Goal: Task Accomplishment & Management: Manage account settings

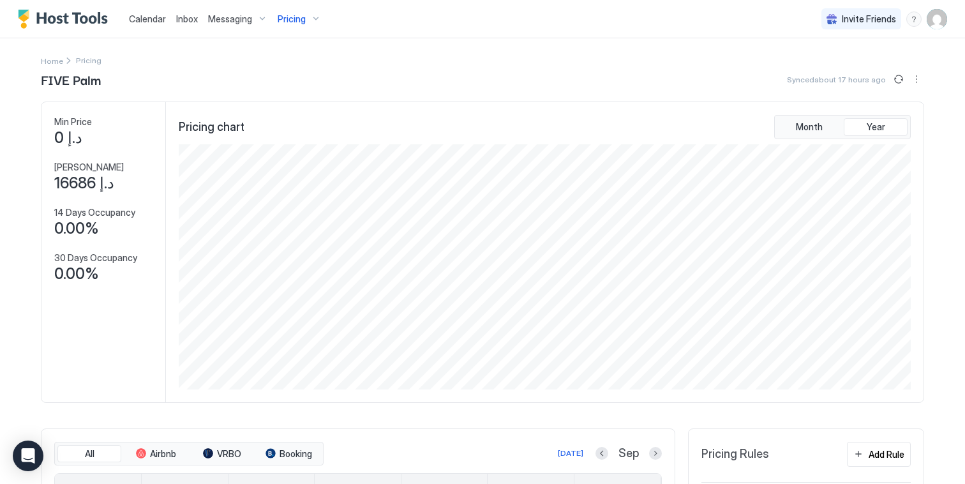
scroll to position [245, 735]
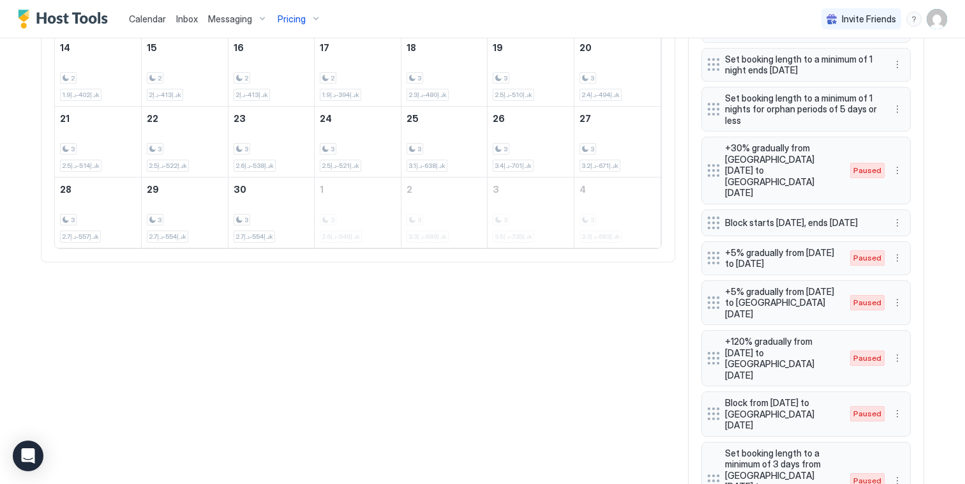
scroll to position [179, 0]
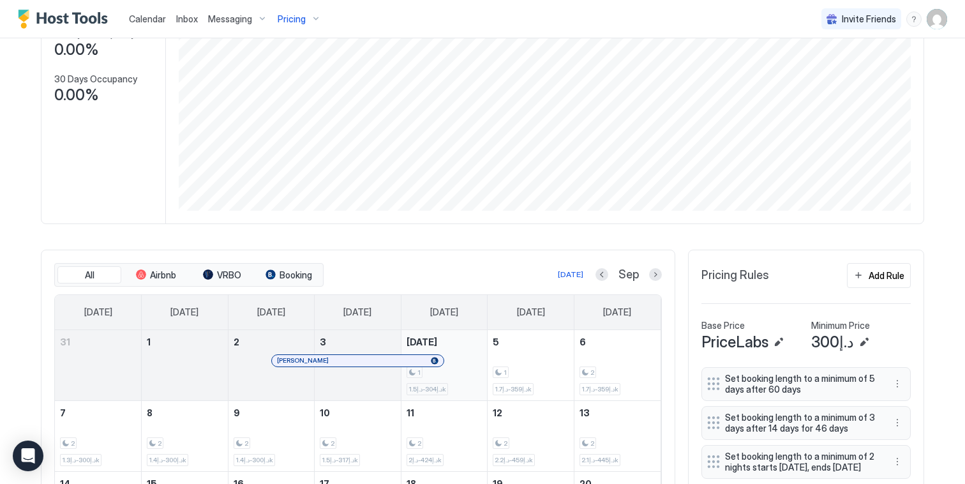
click at [446, 366] on div "1 د.إ304-د.إ1.5k" at bounding box center [445, 365] width 76 height 60
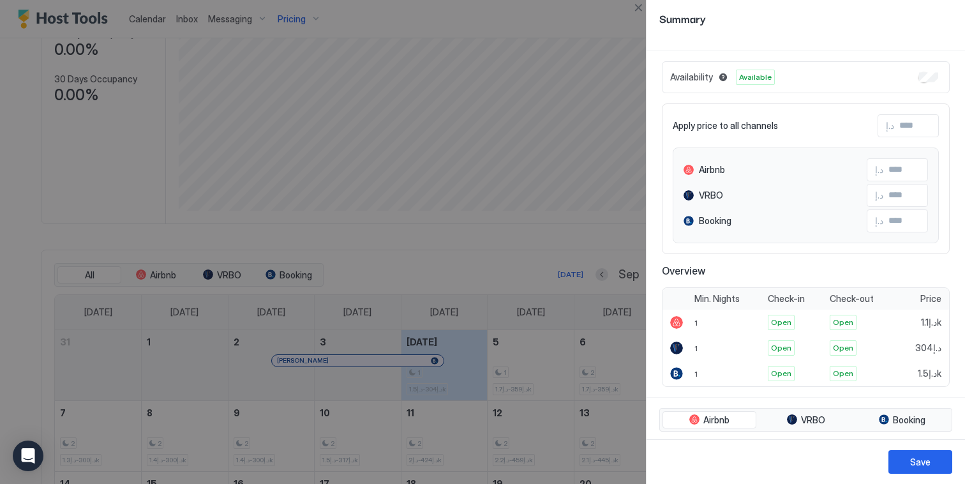
scroll to position [0, 0]
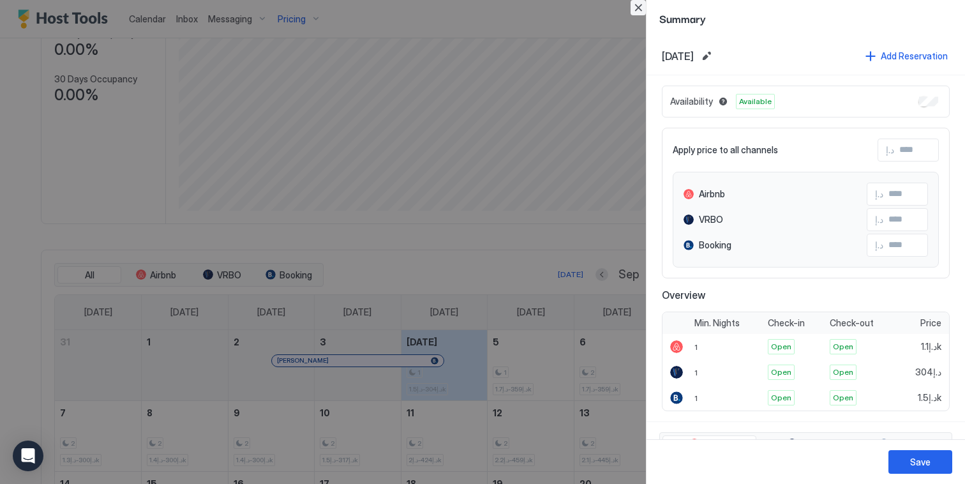
click at [644, 6] on button "Close" at bounding box center [638, 7] width 15 height 15
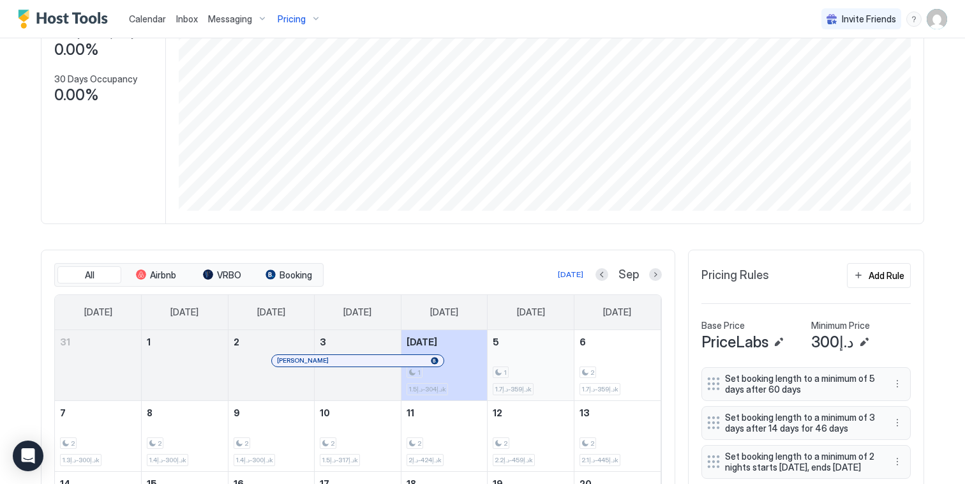
click at [542, 361] on div "1 د.إ359-د.إ1.7k" at bounding box center [531, 365] width 76 height 60
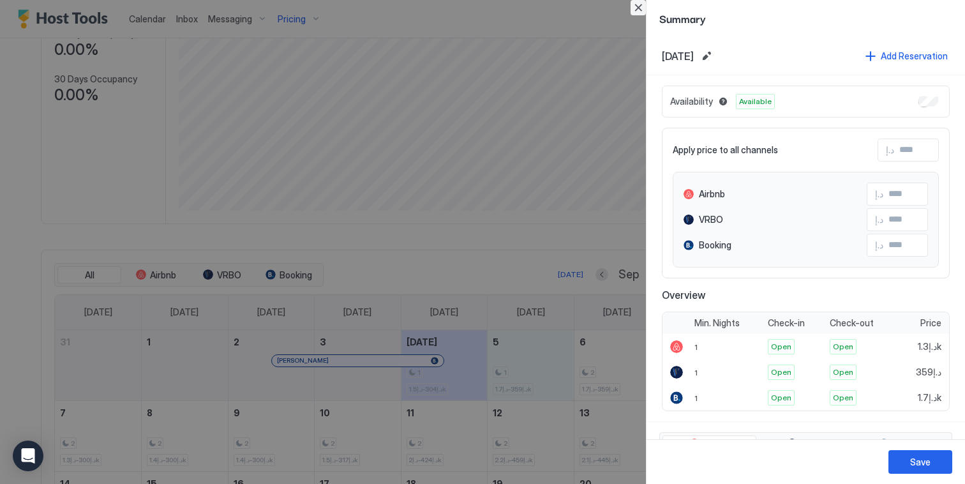
drag, startPoint x: 631, startPoint y: 12, endPoint x: 593, endPoint y: 31, distance: 41.4
click at [631, 12] on button "Close" at bounding box center [638, 7] width 15 height 15
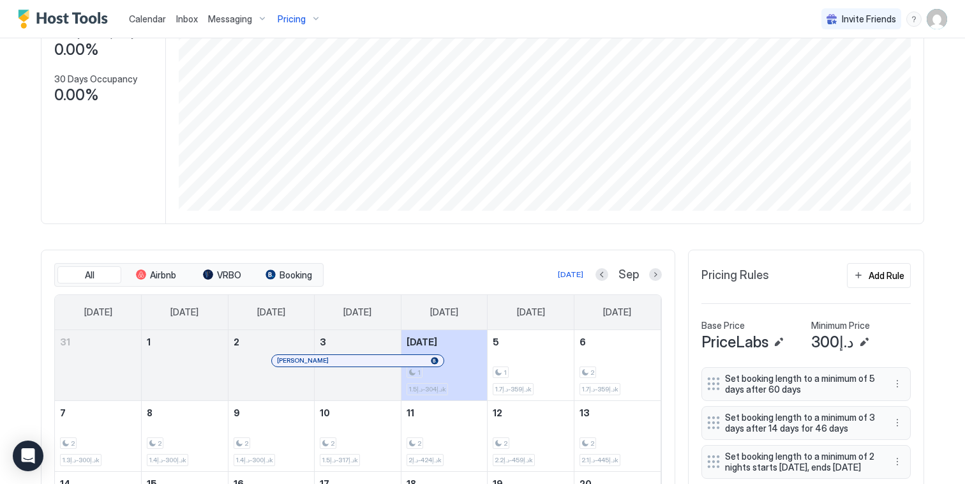
scroll to position [181, 0]
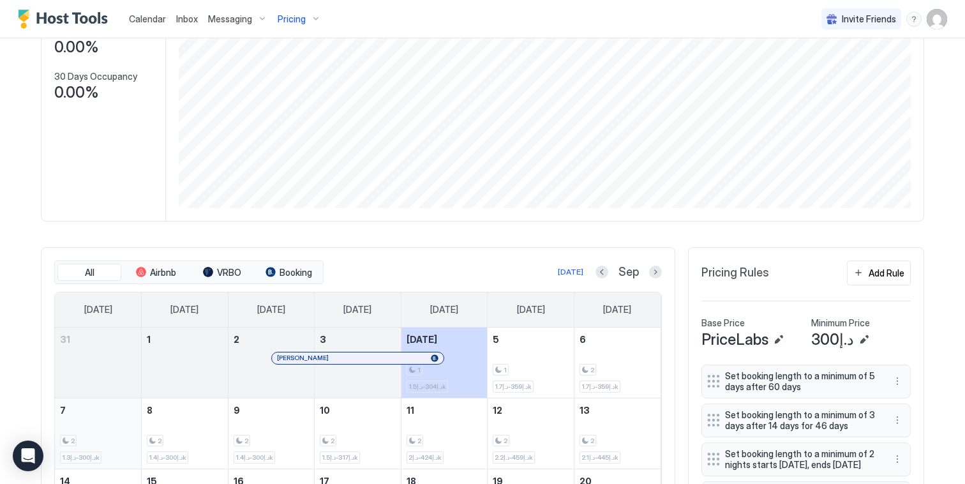
click at [114, 416] on div "2 د.إ300-د.إ1.3k" at bounding box center [98, 433] width 76 height 60
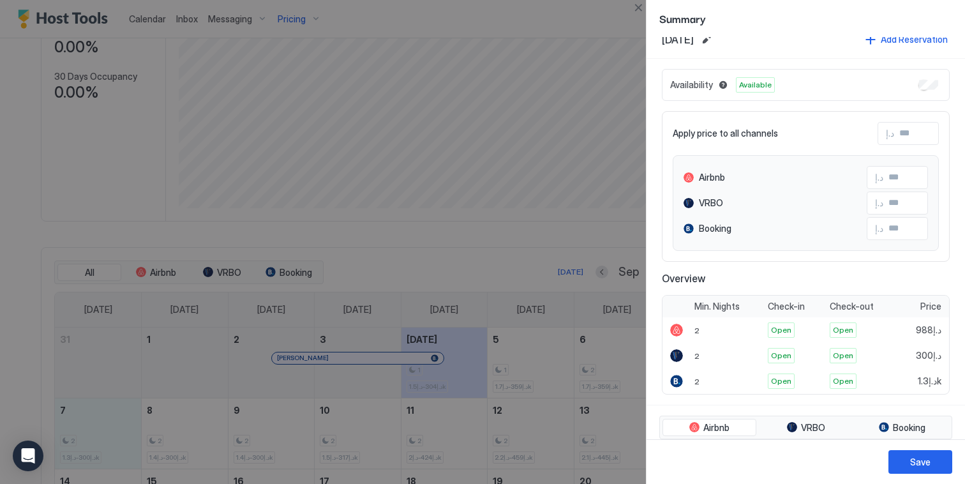
scroll to position [0, 0]
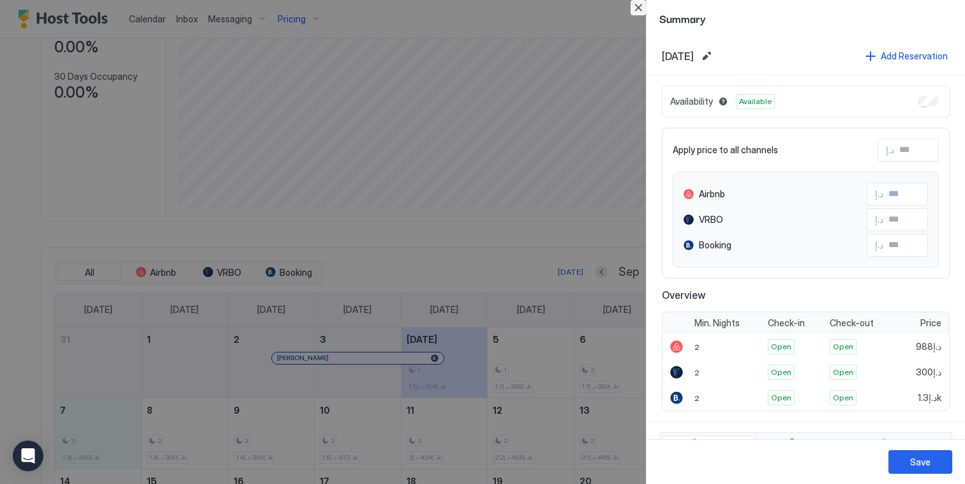
click at [641, 9] on button "Close" at bounding box center [638, 7] width 15 height 15
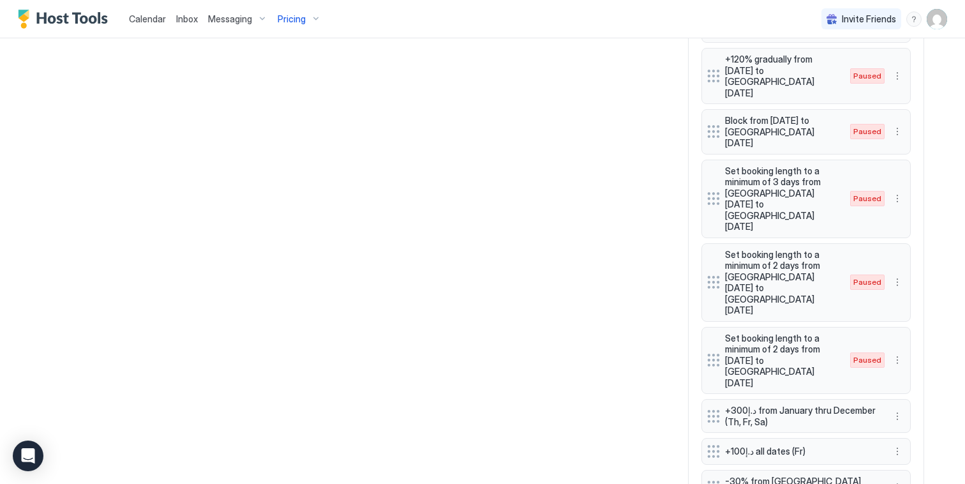
scroll to position [1072, 0]
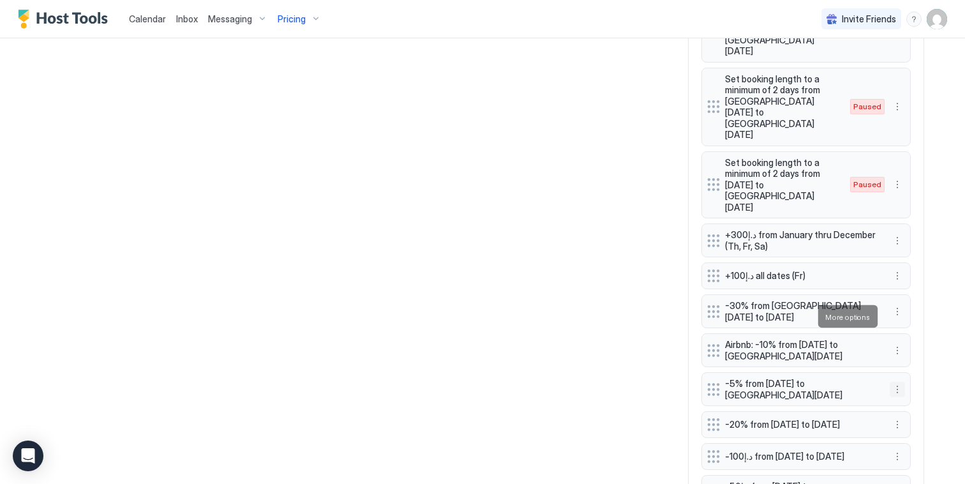
click at [892, 382] on button "More options" at bounding box center [897, 389] width 15 height 15
click at [898, 332] on div "Edit" at bounding box center [905, 334] width 28 height 10
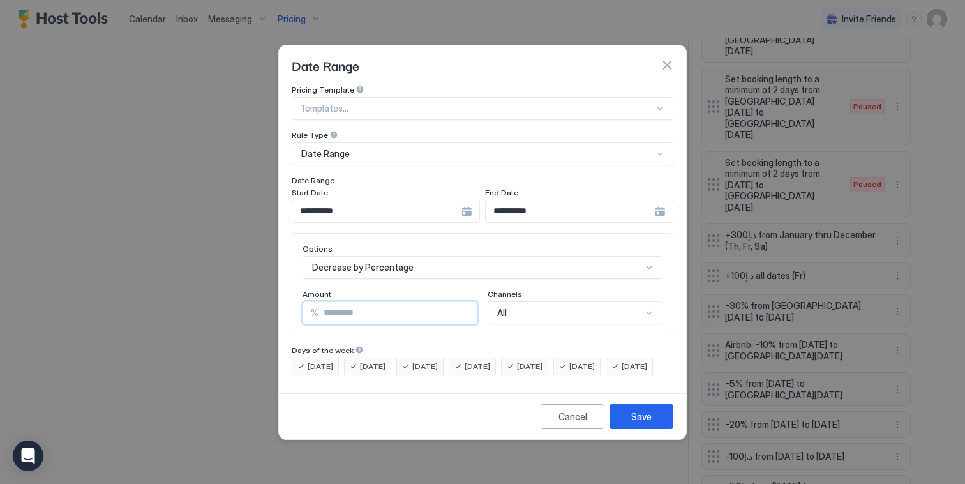
drag, startPoint x: 366, startPoint y: 297, endPoint x: 256, endPoint y: 297, distance: 110.4
click at [256, 297] on div "**********" at bounding box center [482, 242] width 965 height 484
type input "**"
click at [656, 423] on button "Save" at bounding box center [641, 416] width 64 height 25
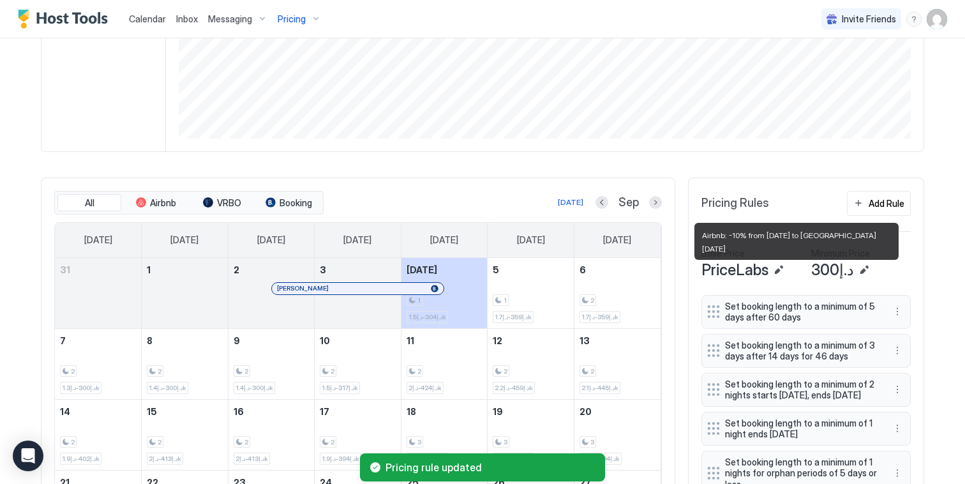
scroll to position [0, 0]
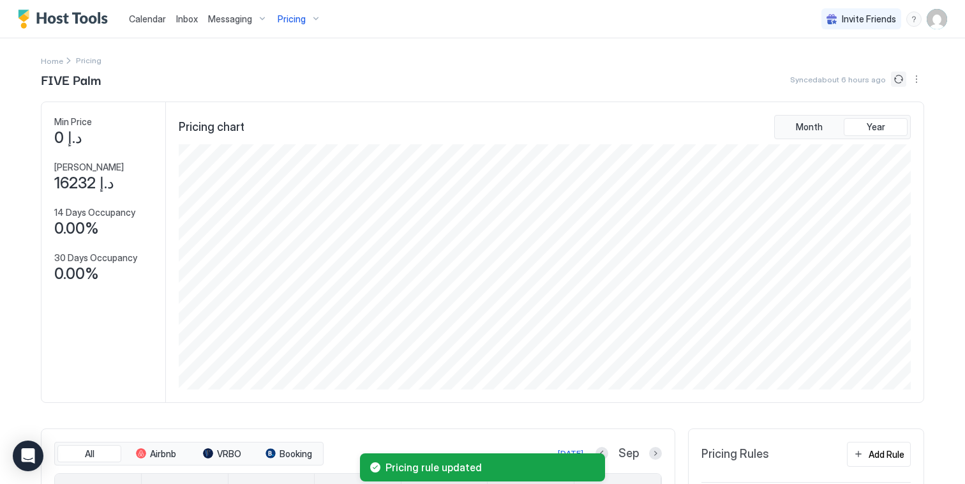
click at [891, 80] on button "Sync prices" at bounding box center [898, 78] width 15 height 15
click at [894, 78] on button "Sync prices" at bounding box center [898, 78] width 15 height 15
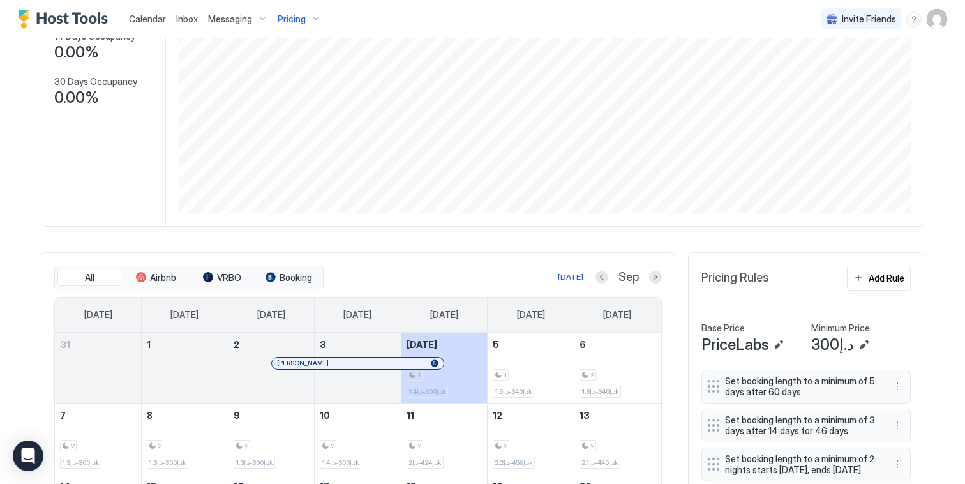
scroll to position [183, 0]
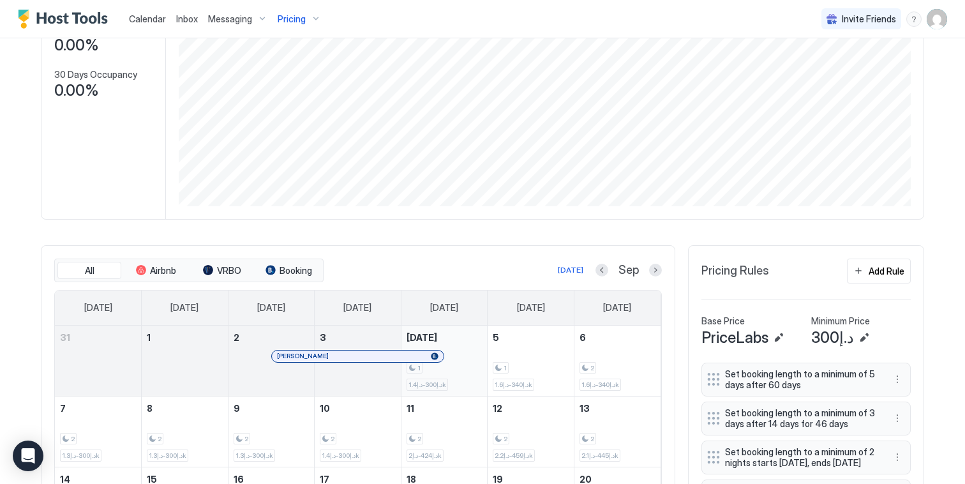
click at [479, 348] on div "1 د.إ300-د.إ1.4k" at bounding box center [444, 360] width 86 height 70
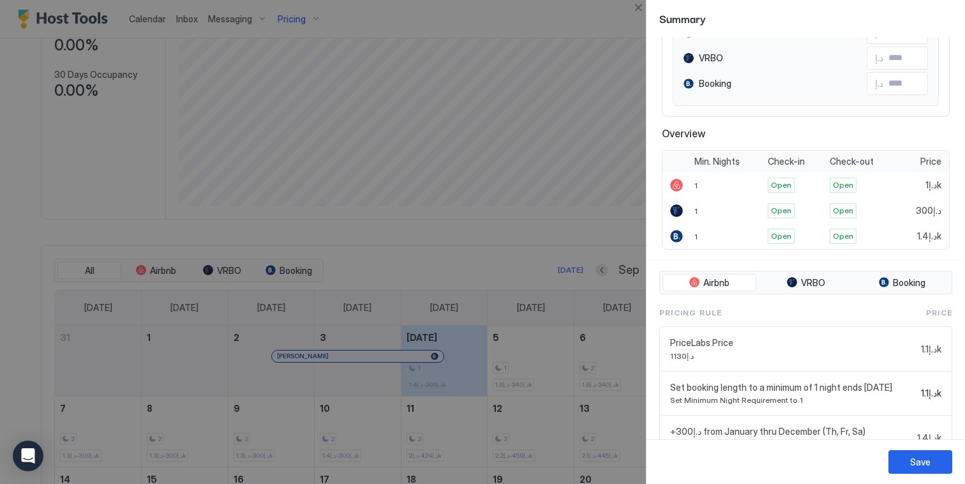
scroll to position [0, 0]
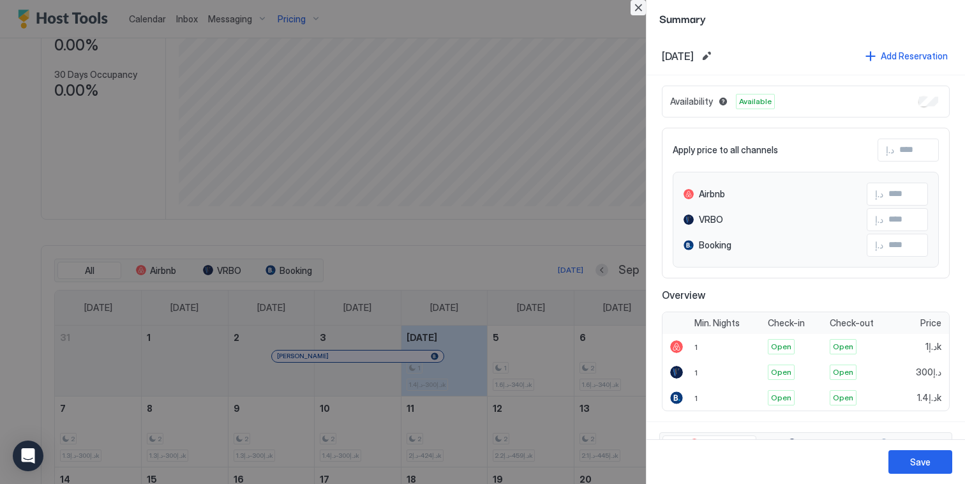
click at [642, 8] on button "Close" at bounding box center [638, 7] width 15 height 15
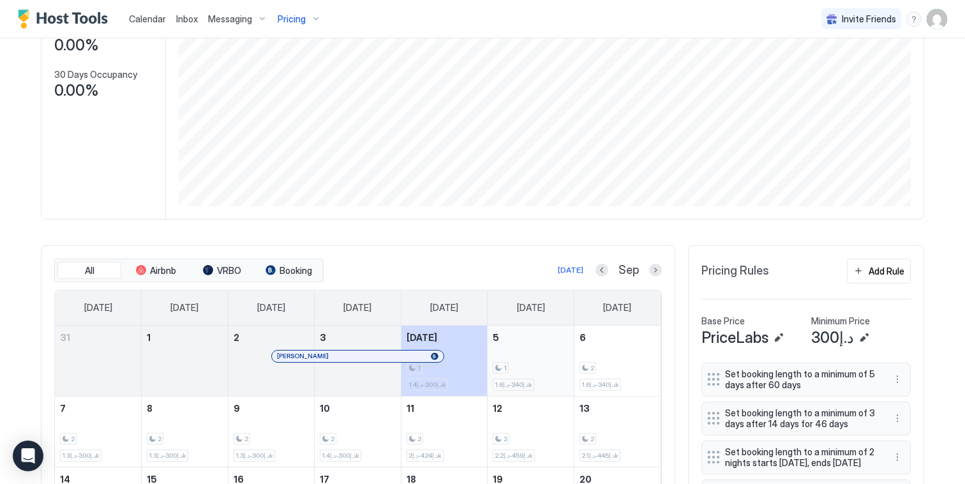
click at [555, 366] on div "1 د.إ340-د.إ1.6k" at bounding box center [531, 361] width 76 height 60
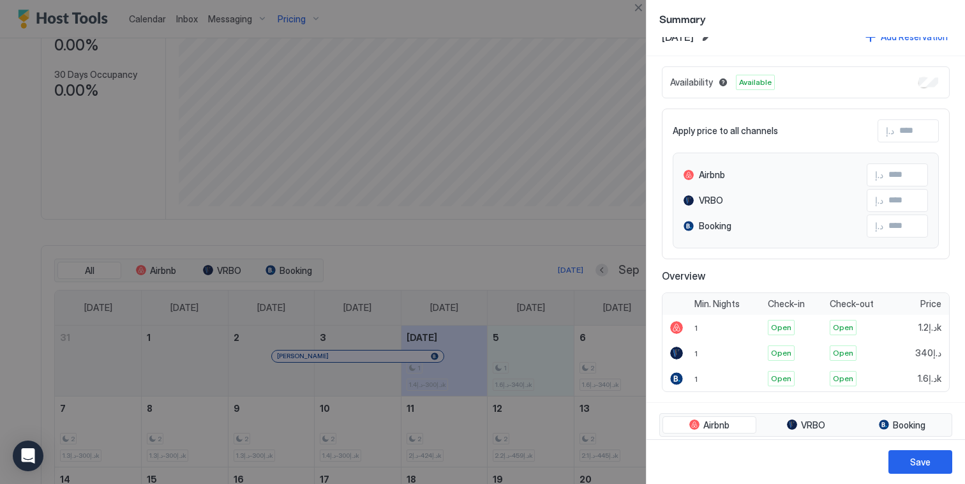
scroll to position [67, 0]
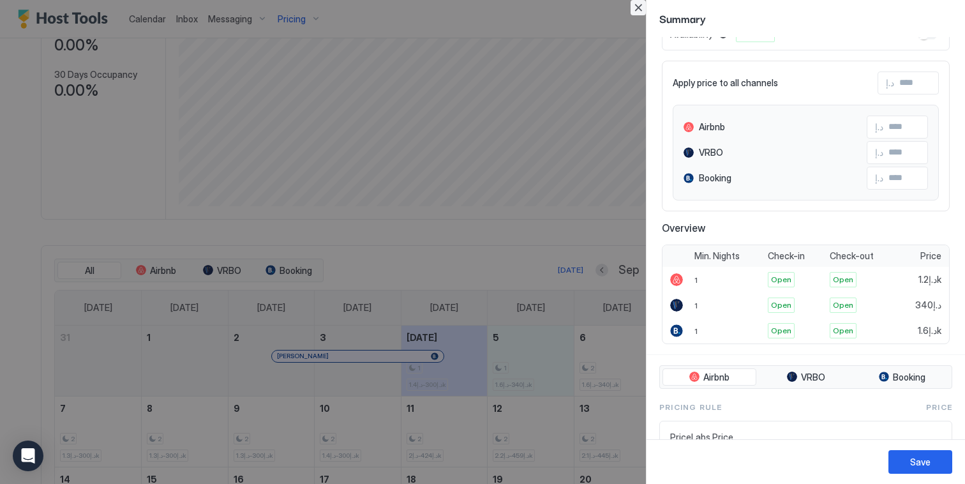
click at [638, 8] on button "Close" at bounding box center [638, 7] width 15 height 15
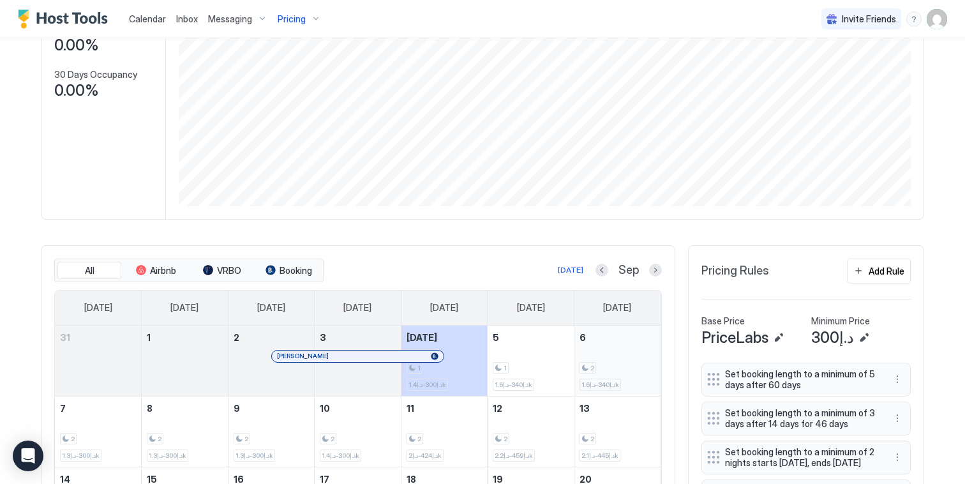
click at [608, 368] on div "2 د.إ340-د.إ1.6k" at bounding box center [617, 361] width 76 height 60
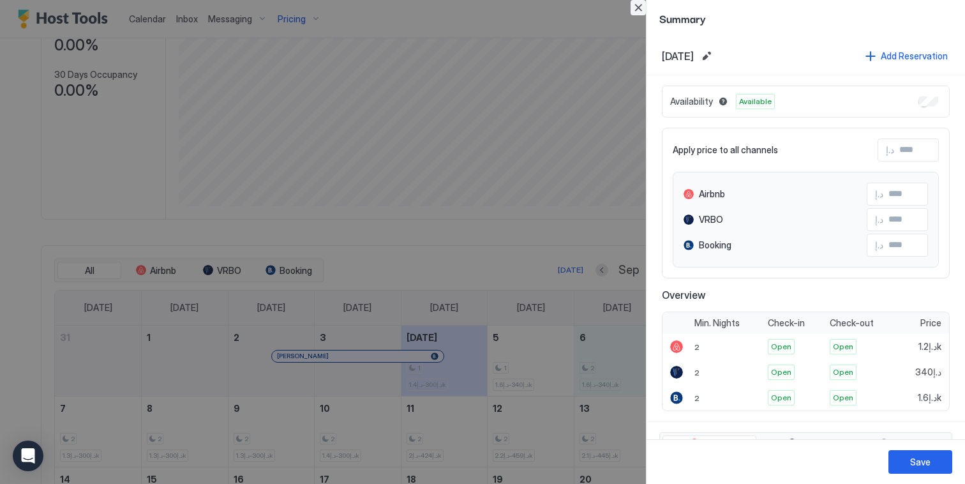
click at [639, 8] on button "Close" at bounding box center [638, 7] width 15 height 15
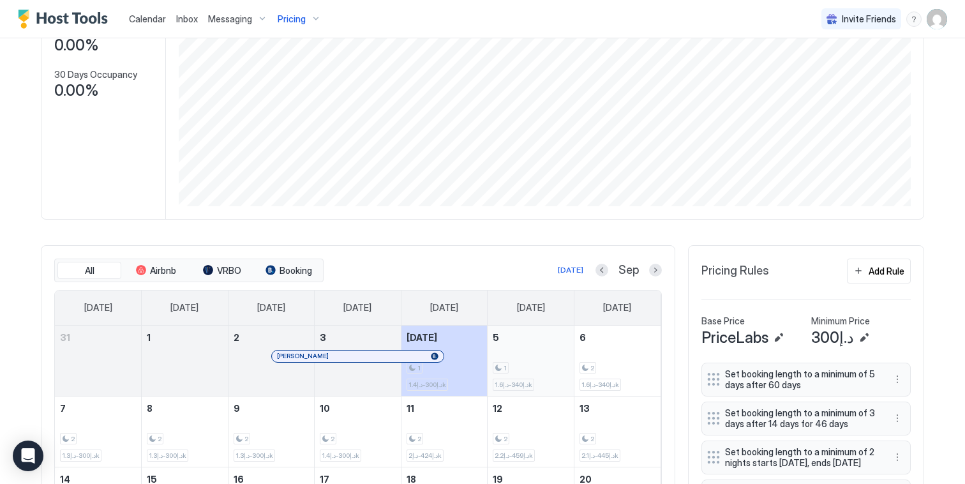
click at [553, 347] on div "1 د.إ340-د.إ1.6k" at bounding box center [531, 361] width 76 height 60
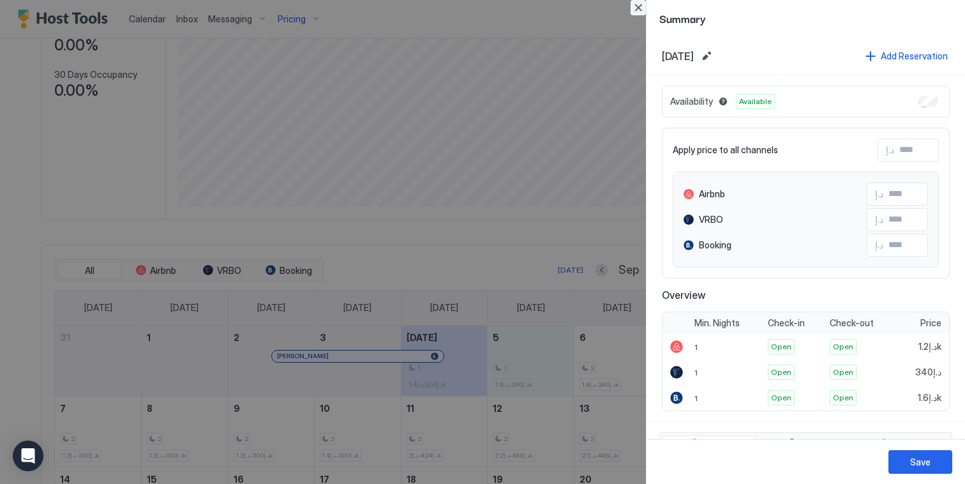
click at [642, 9] on button "Close" at bounding box center [638, 7] width 15 height 15
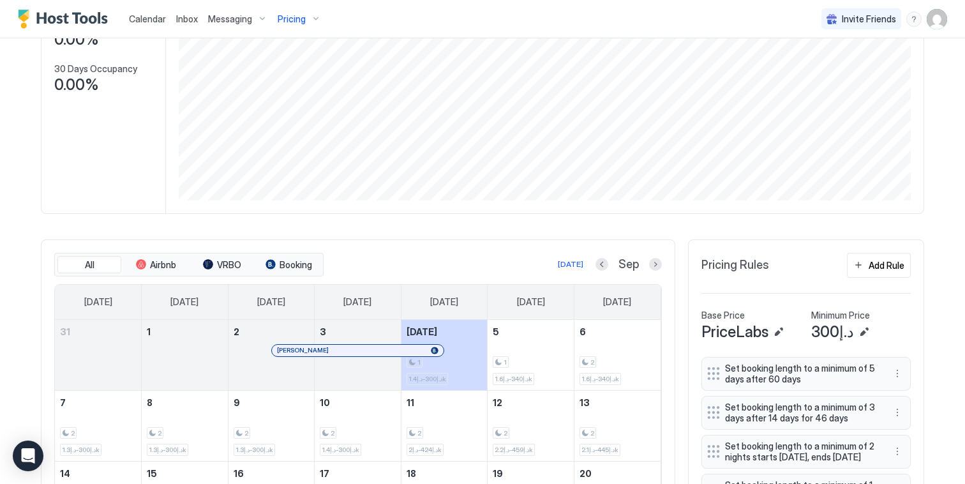
scroll to position [257, 0]
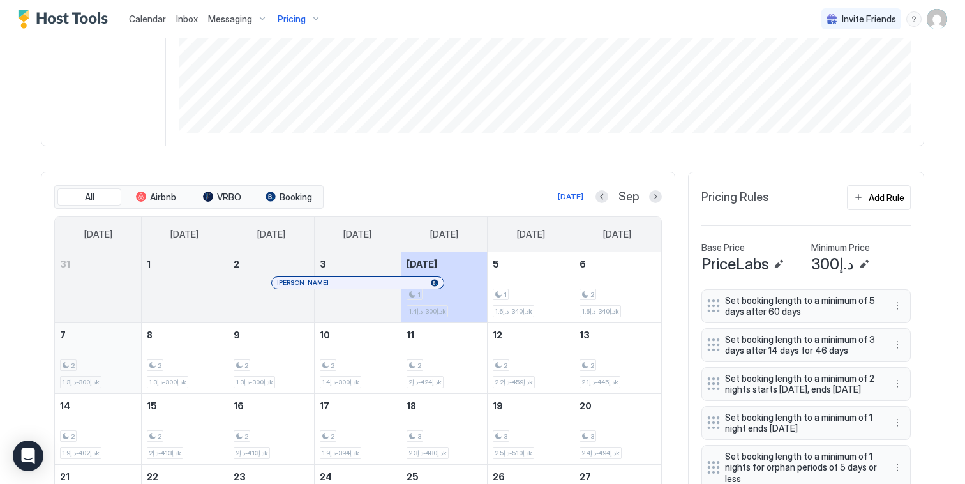
click at [102, 350] on div "2 د.إ300-د.إ1.3k" at bounding box center [98, 358] width 76 height 60
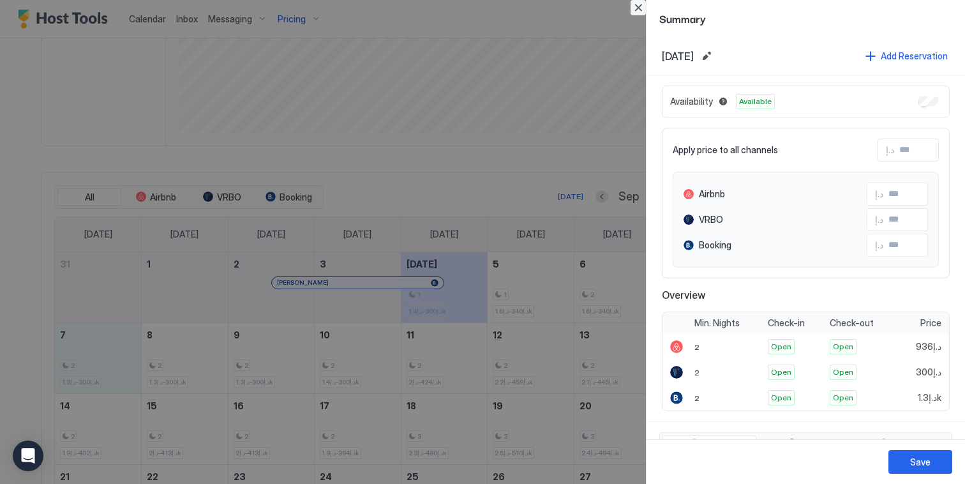
click at [641, 8] on button "Close" at bounding box center [638, 7] width 15 height 15
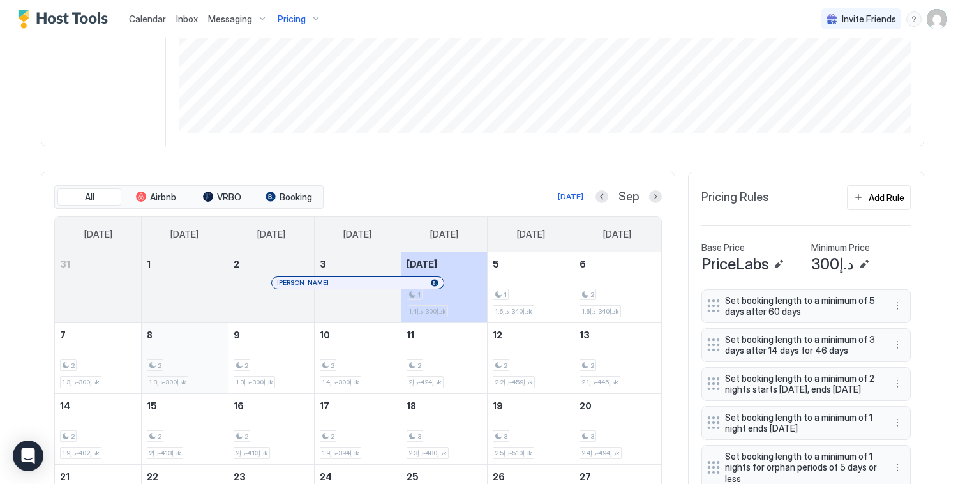
click at [200, 359] on div "2 د.إ300-د.إ1.3k" at bounding box center [185, 358] width 76 height 60
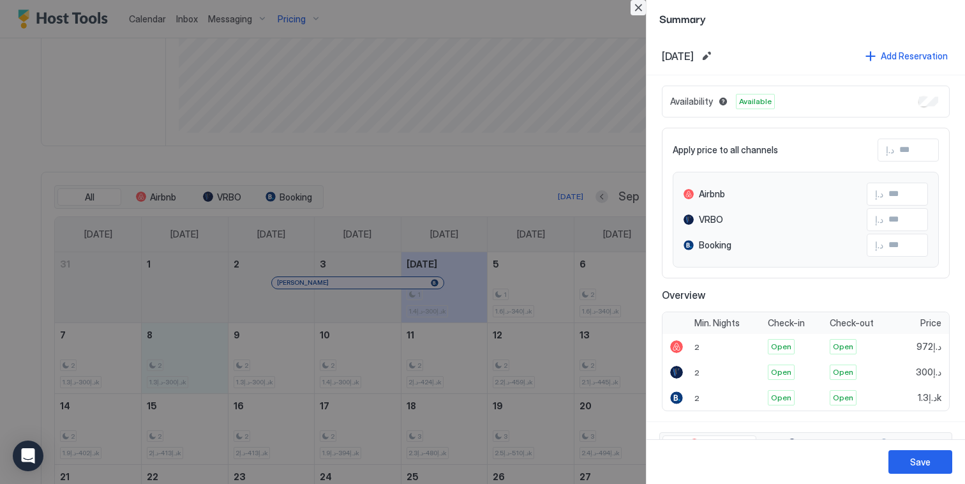
click at [636, 5] on button "Close" at bounding box center [638, 7] width 15 height 15
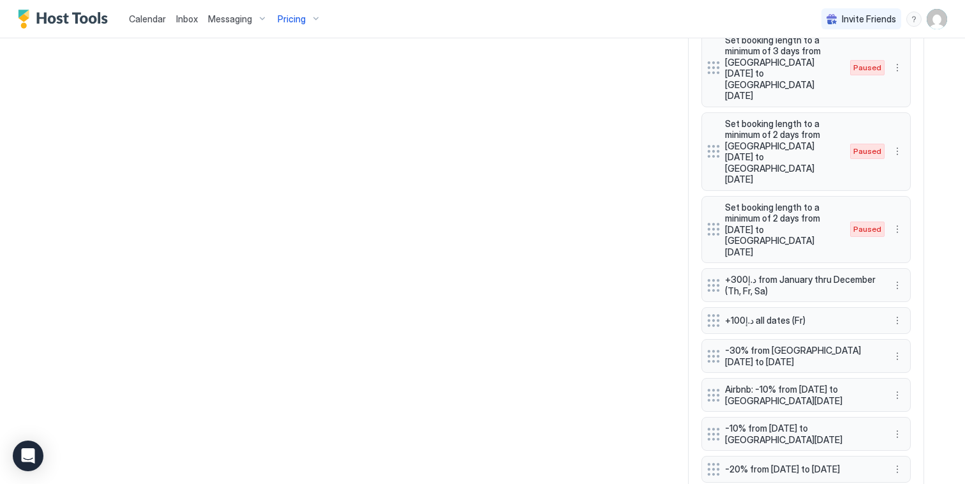
scroll to position [1061, 0]
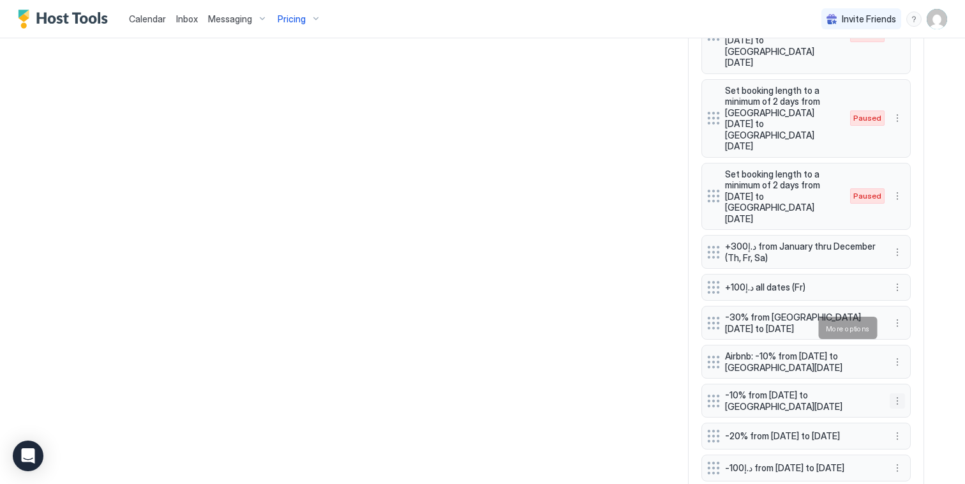
click at [892, 393] on button "More options" at bounding box center [897, 400] width 15 height 15
click at [899, 341] on div "Edit" at bounding box center [905, 346] width 28 height 10
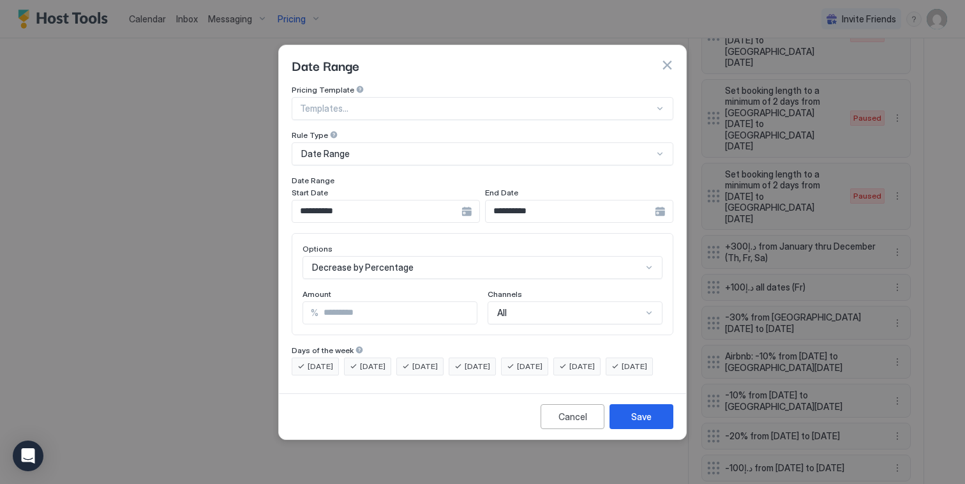
click at [355, 306] on input "**" at bounding box center [397, 313] width 158 height 22
type input "**"
click at [636, 423] on div "Save" at bounding box center [641, 416] width 20 height 13
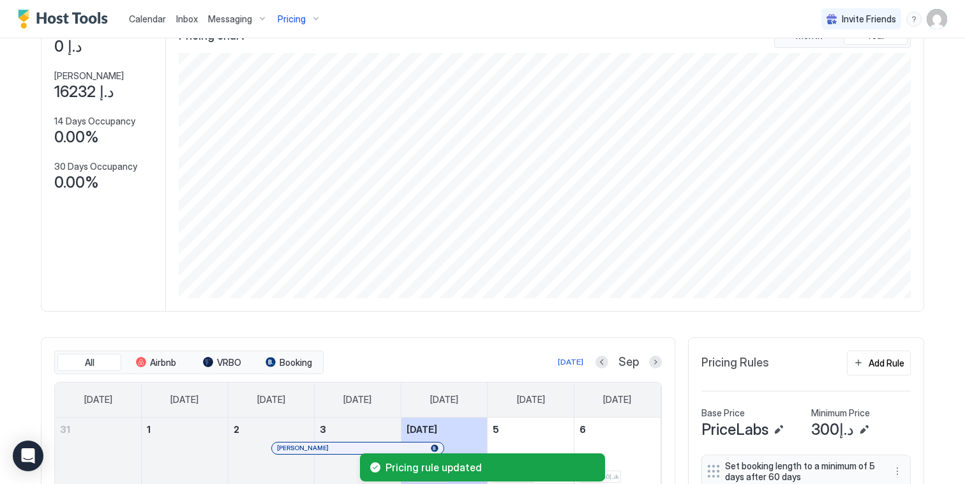
scroll to position [0, 0]
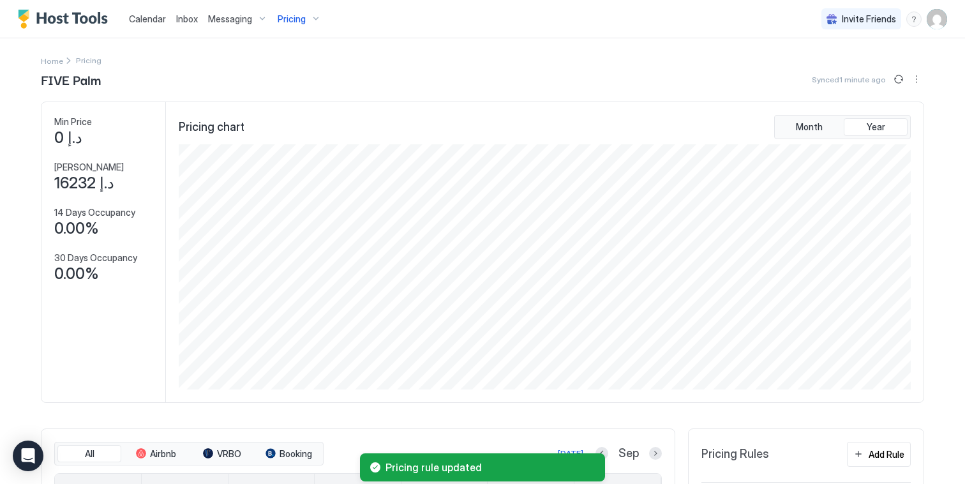
click at [891, 79] on button "Sync prices" at bounding box center [898, 78] width 15 height 15
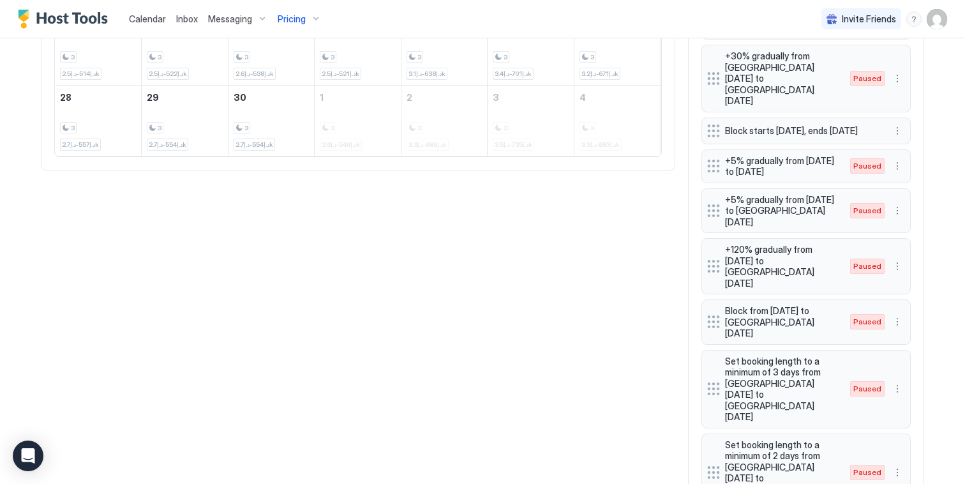
scroll to position [1272, 0]
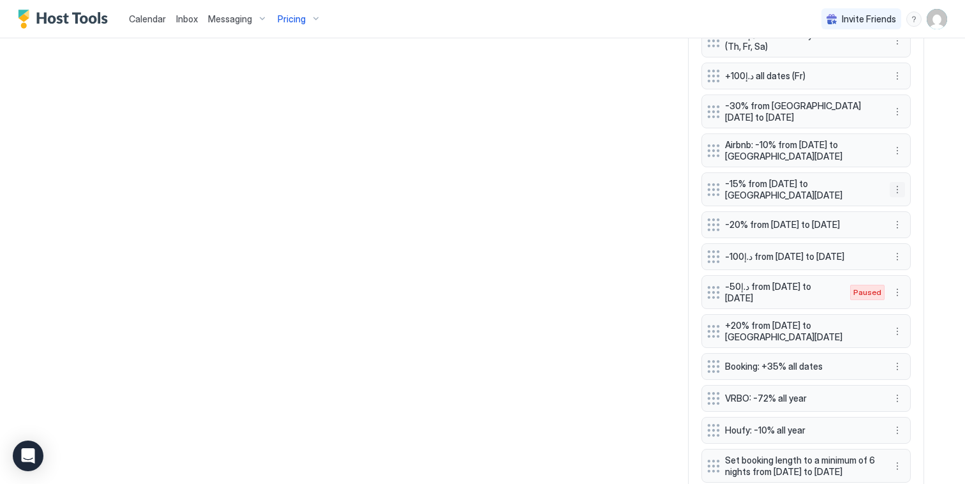
click at [895, 182] on button "More options" at bounding box center [897, 189] width 15 height 15
click at [900, 133] on div "Edit" at bounding box center [905, 135] width 28 height 10
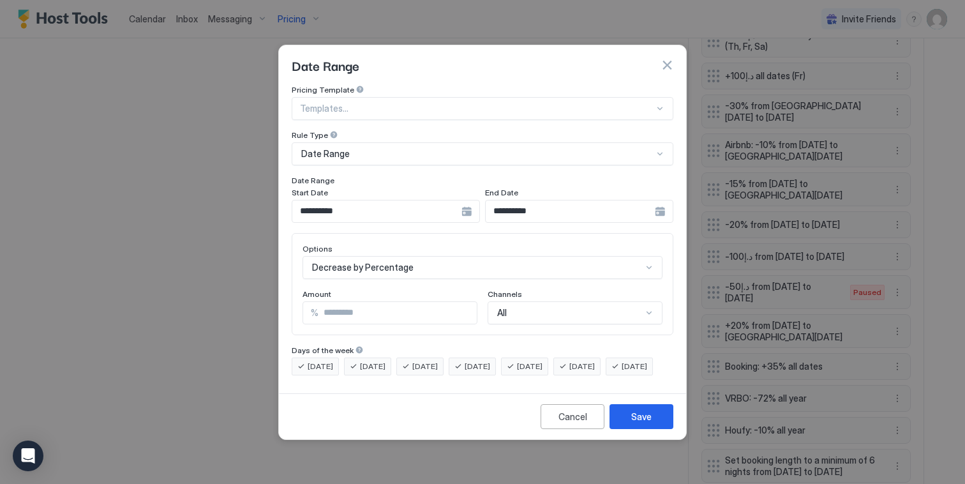
click at [361, 307] on input "**" at bounding box center [397, 313] width 158 height 22
type input "**"
click at [632, 423] on div "Save" at bounding box center [641, 416] width 20 height 13
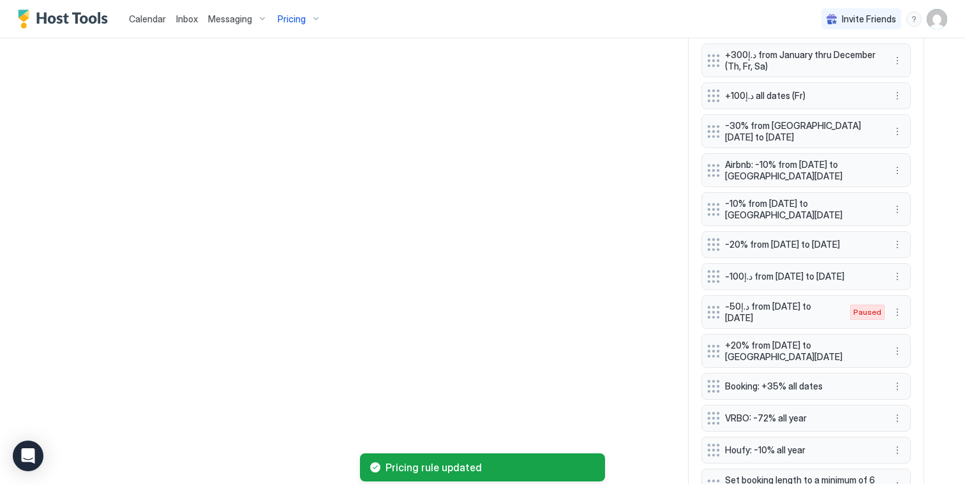
scroll to position [1295, 0]
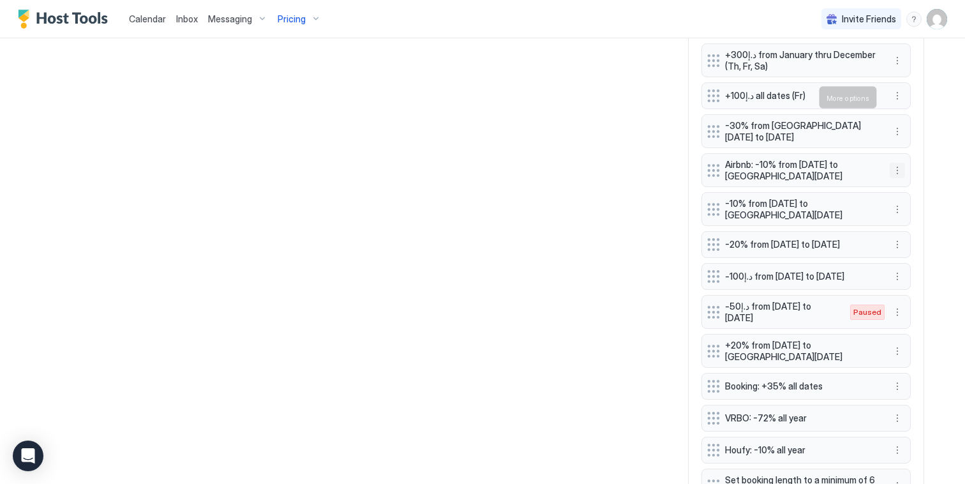
click at [891, 163] on button "More options" at bounding box center [897, 170] width 15 height 15
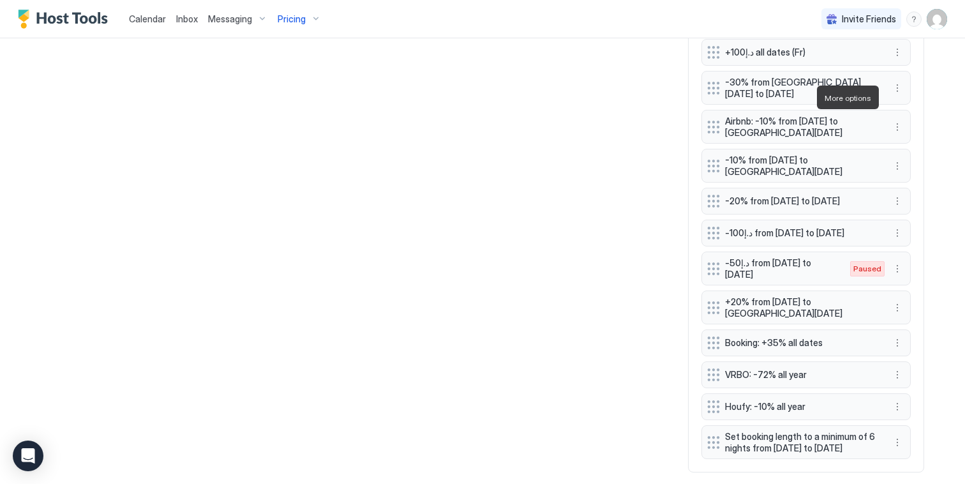
scroll to position [1252, 0]
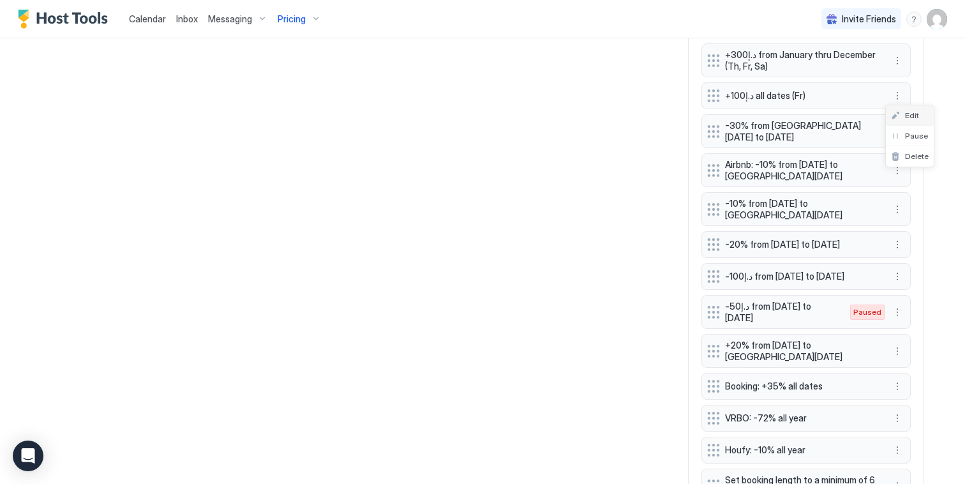
click at [897, 116] on div "Edit" at bounding box center [905, 115] width 28 height 10
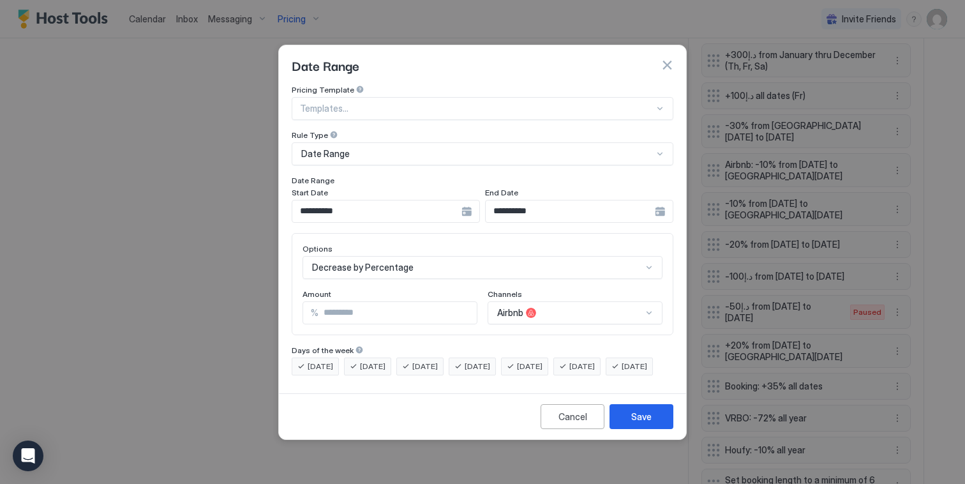
drag, startPoint x: 361, startPoint y: 304, endPoint x: 180, endPoint y: 293, distance: 181.6
click at [186, 294] on div "**********" at bounding box center [482, 242] width 965 height 484
type input "*"
click at [464, 200] on div "**********" at bounding box center [386, 211] width 188 height 23
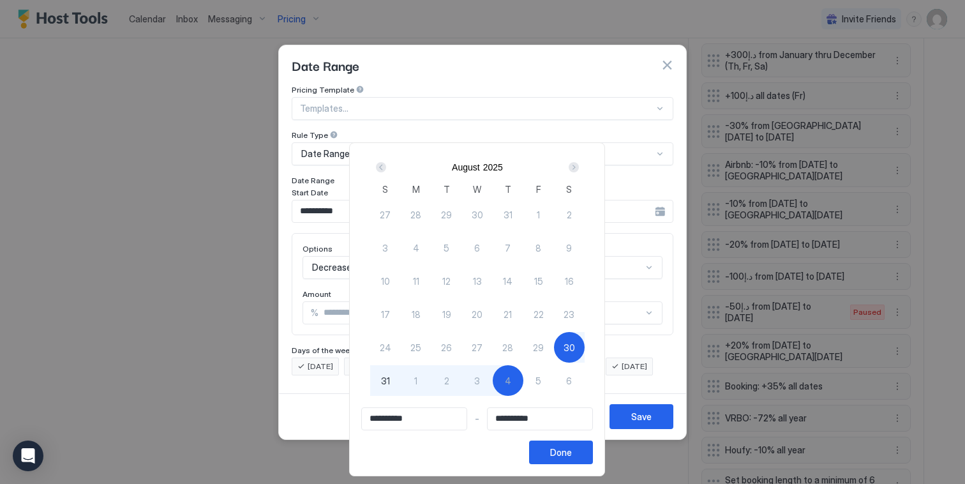
click at [519, 375] on div "4" at bounding box center [508, 380] width 31 height 31
type input "**********"
click at [579, 163] on div "Next" at bounding box center [574, 167] width 10 height 10
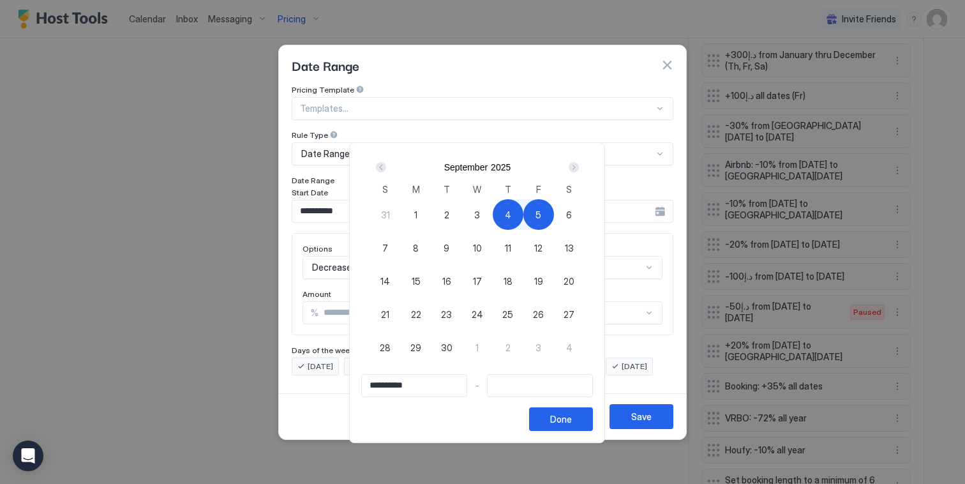
type input "**********"
click at [519, 241] on div "11" at bounding box center [508, 247] width 31 height 31
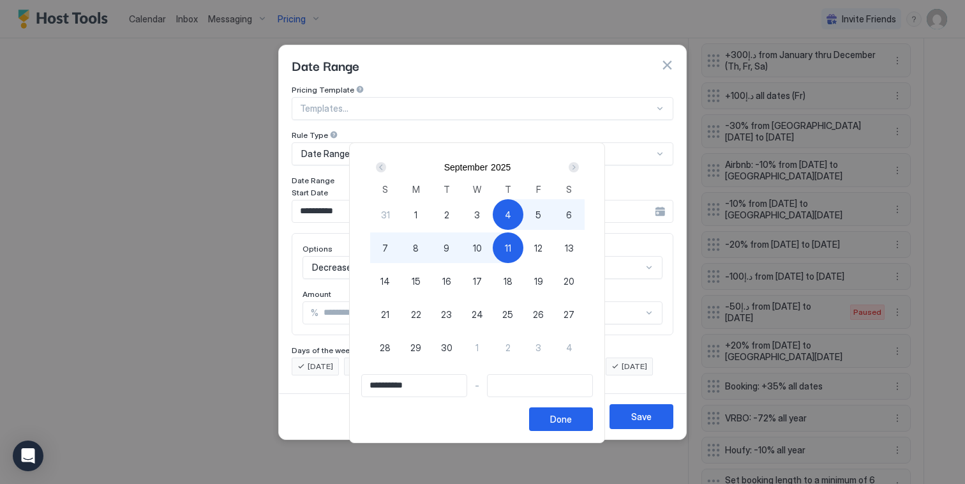
type input "**********"
click at [572, 421] on div "Done" at bounding box center [561, 418] width 22 height 13
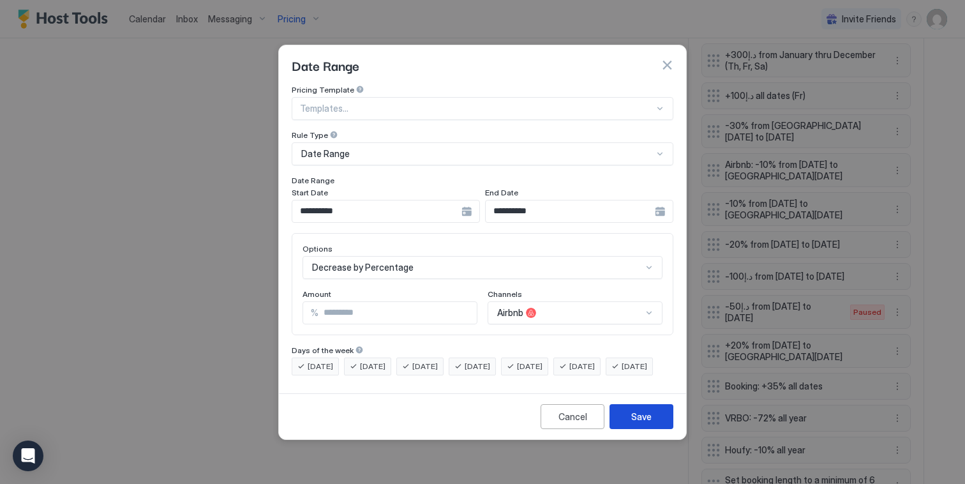
click at [639, 429] on button "Save" at bounding box center [641, 416] width 64 height 25
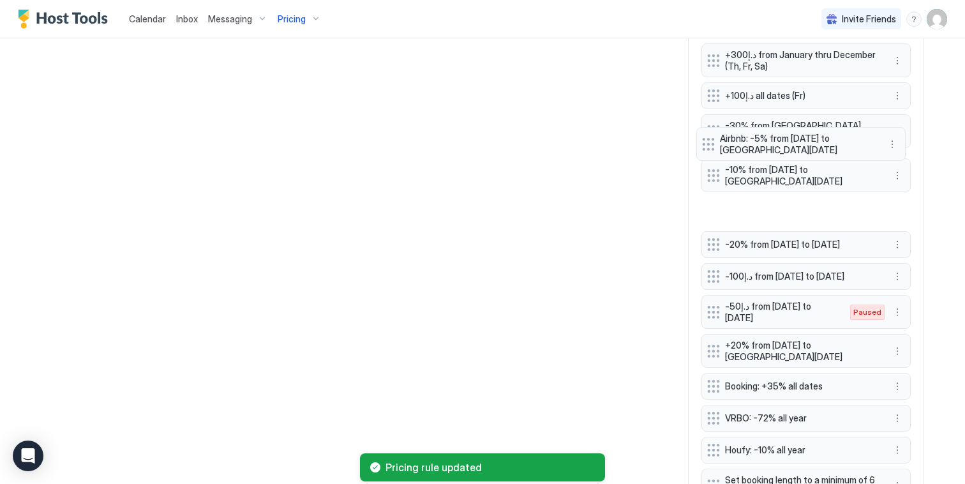
drag, startPoint x: 712, startPoint y: 94, endPoint x: 711, endPoint y: 141, distance: 46.6
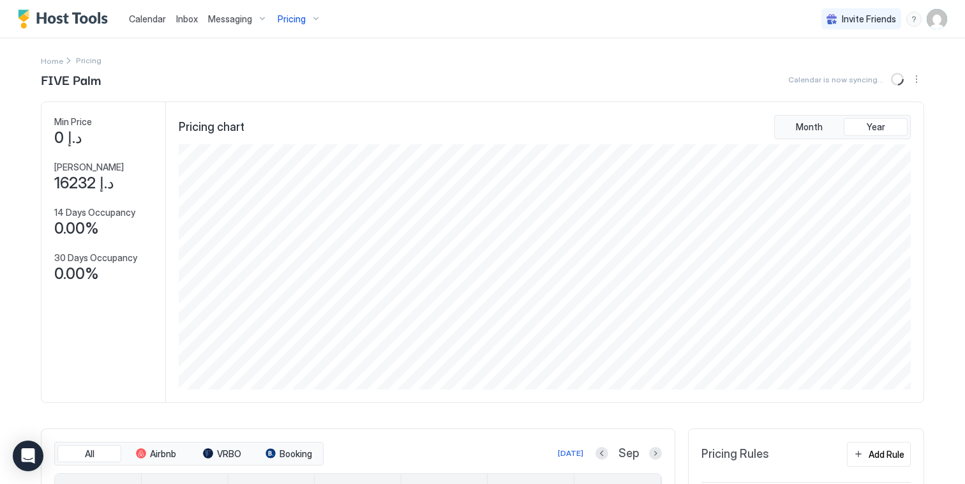
scroll to position [257, 0]
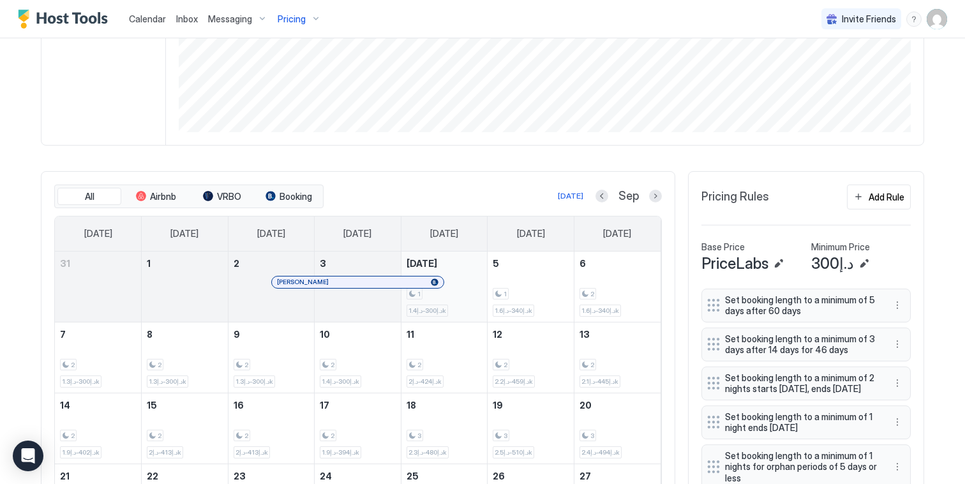
click at [456, 286] on div "1 د.إ300-د.إ1.4k" at bounding box center [445, 287] width 76 height 60
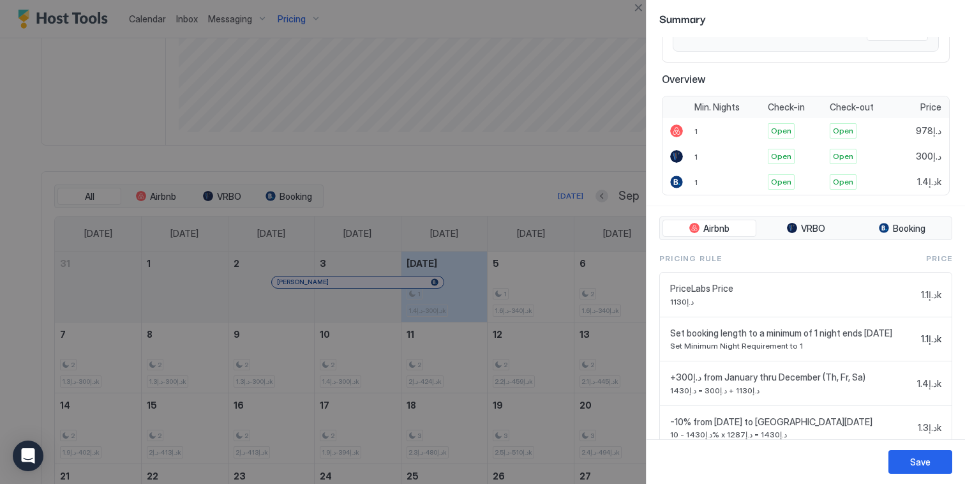
scroll to position [220, 0]
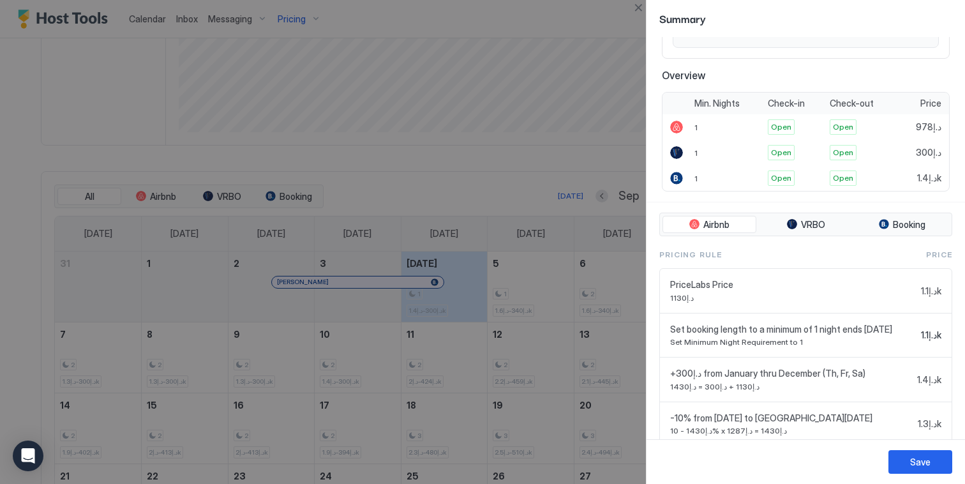
click at [116, 348] on div at bounding box center [482, 242] width 965 height 484
click at [639, 10] on button "Close" at bounding box center [638, 7] width 15 height 15
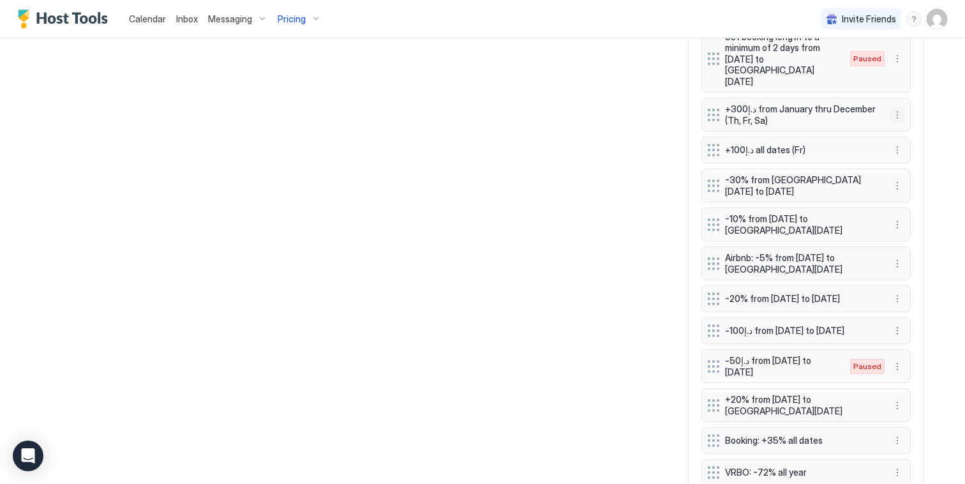
scroll to position [1272, 0]
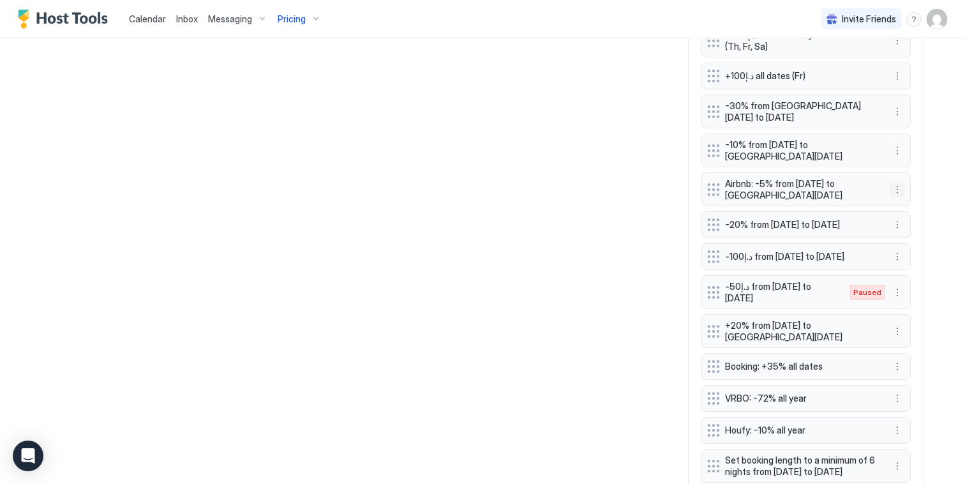
click at [890, 182] on button "More options" at bounding box center [897, 189] width 15 height 15
click at [891, 128] on div "Edit" at bounding box center [910, 134] width 48 height 20
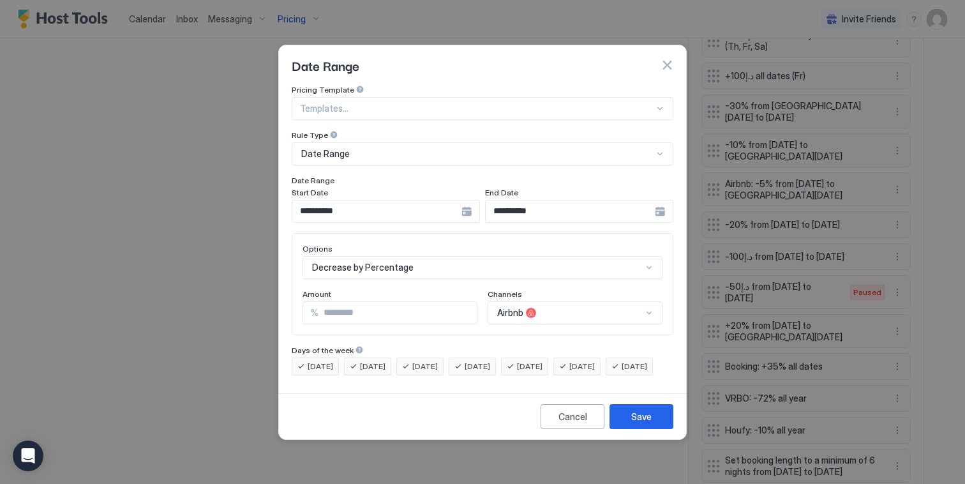
click at [447, 205] on input "**********" at bounding box center [376, 211] width 169 height 22
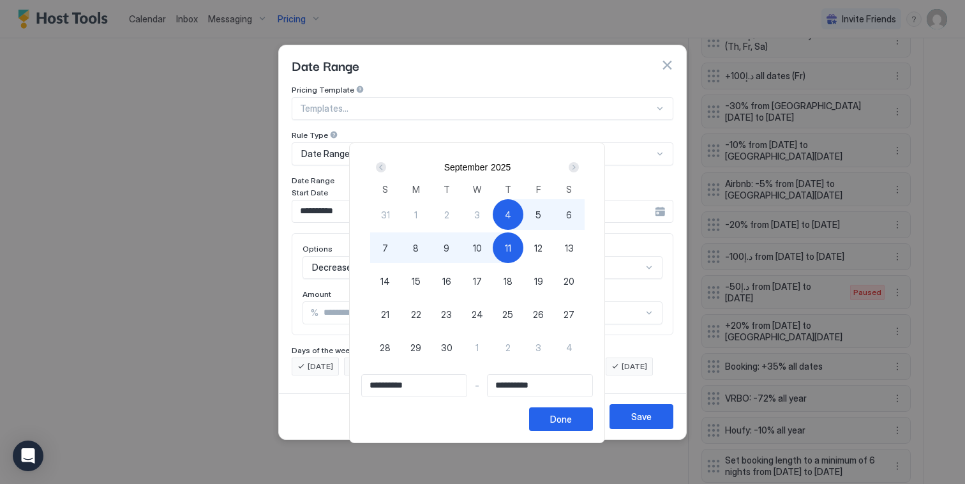
click at [511, 218] on span "4" at bounding box center [508, 214] width 6 height 13
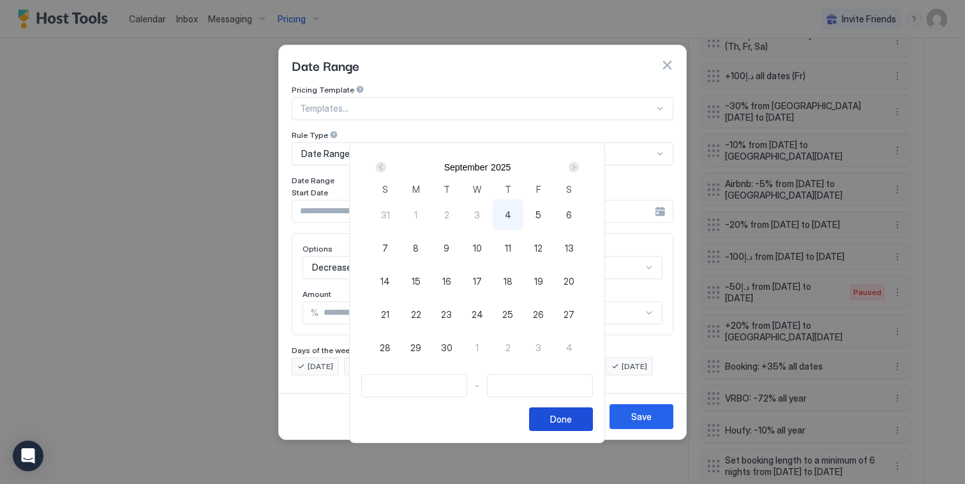
click at [570, 412] on button "Done" at bounding box center [561, 419] width 64 height 24
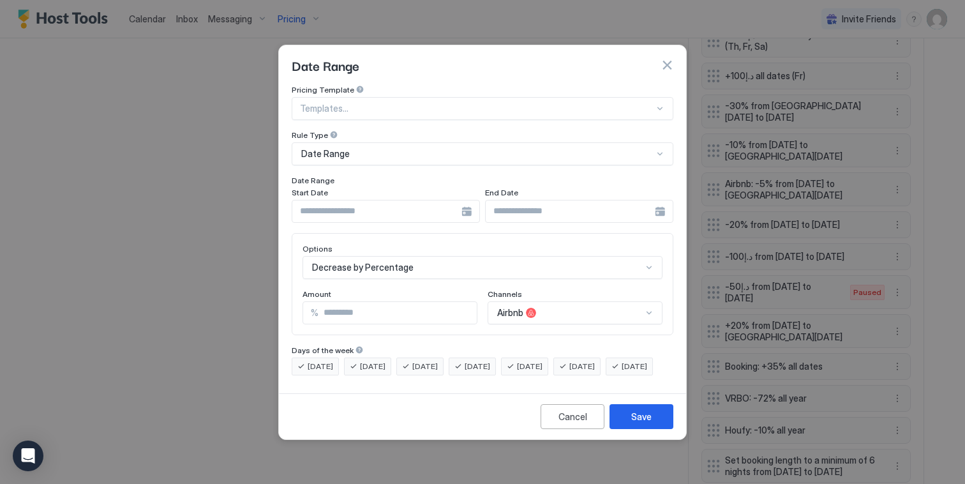
click at [671, 59] on button "button" at bounding box center [667, 65] width 13 height 13
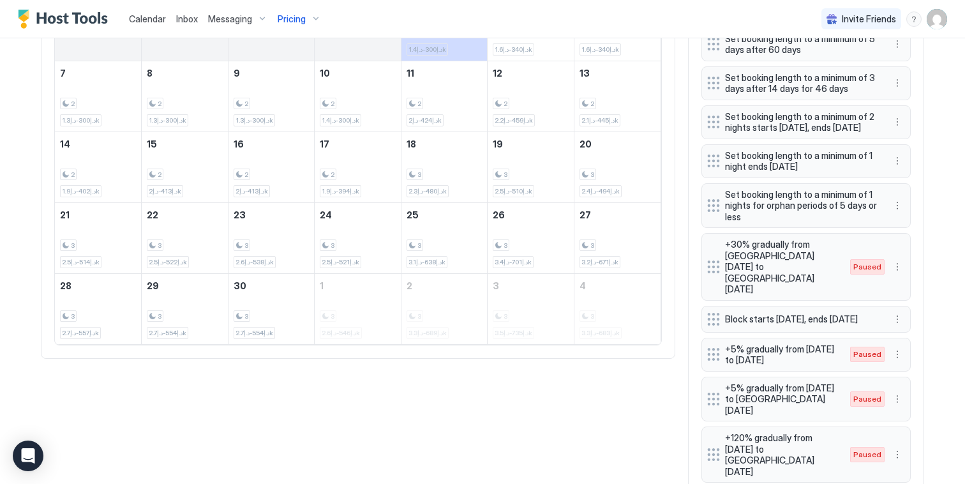
scroll to position [217, 0]
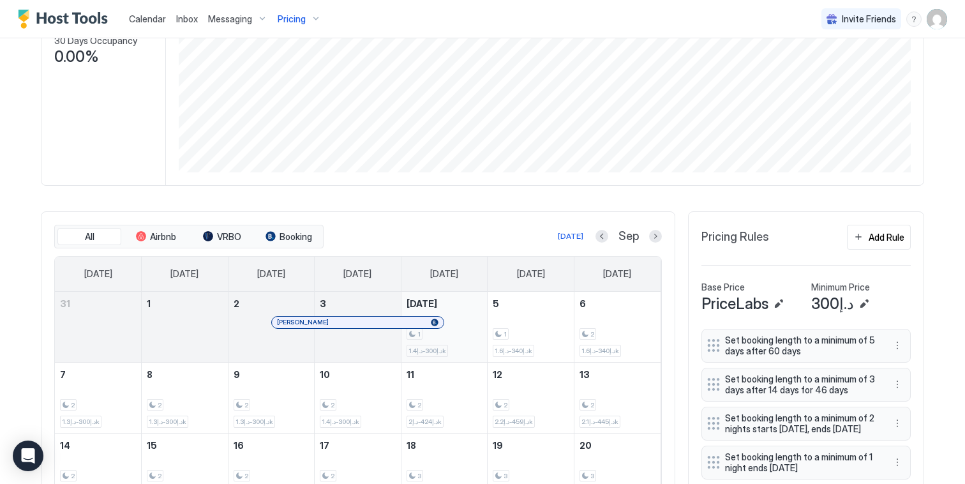
click at [466, 319] on div "1 د.إ300-د.إ1.4k" at bounding box center [445, 327] width 76 height 60
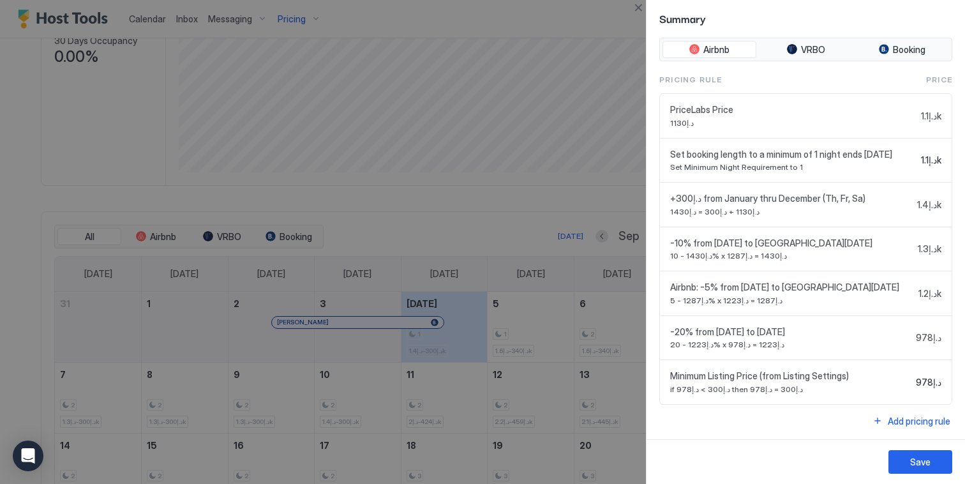
scroll to position [0, 0]
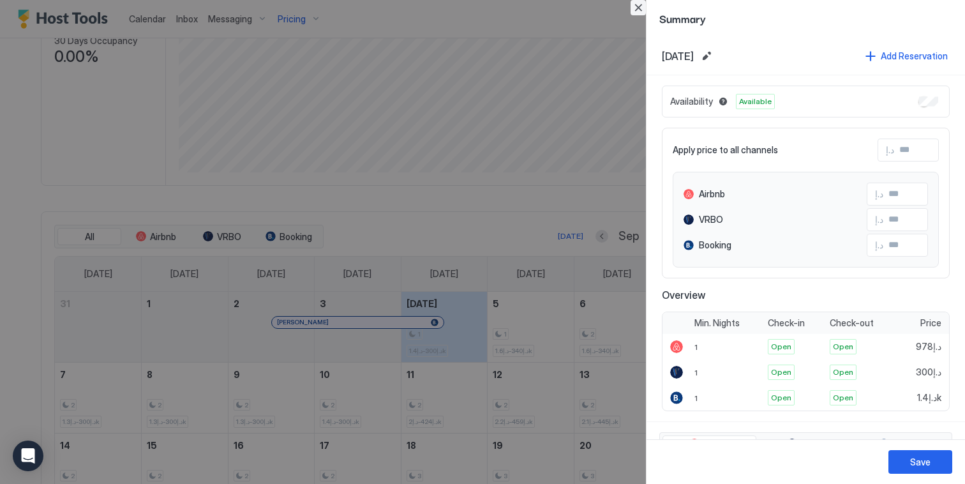
click at [643, 6] on button "Close" at bounding box center [638, 7] width 15 height 15
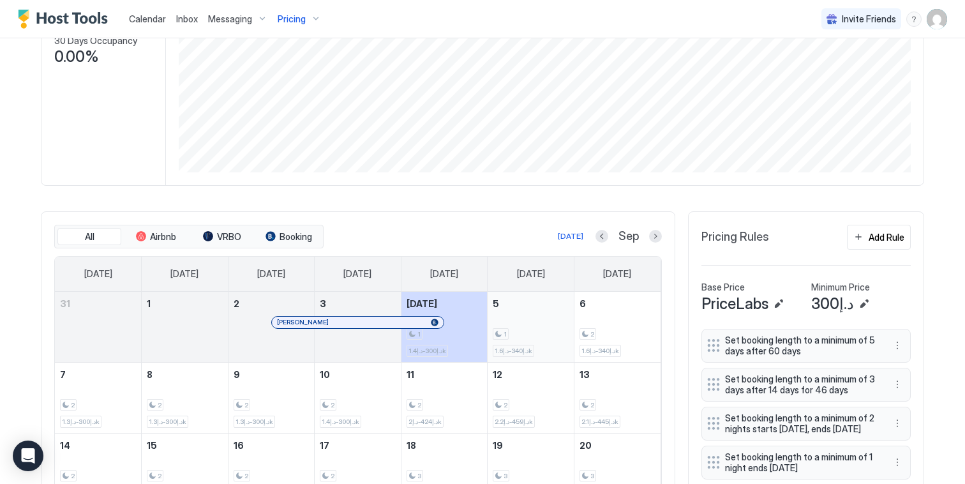
click at [521, 316] on div "1 د.إ340-د.إ1.6k" at bounding box center [531, 327] width 76 height 60
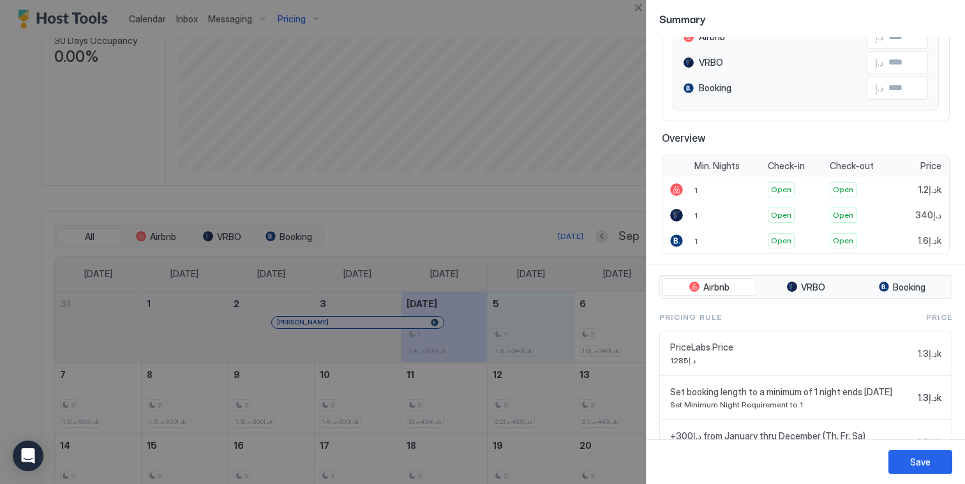
scroll to position [40, 0]
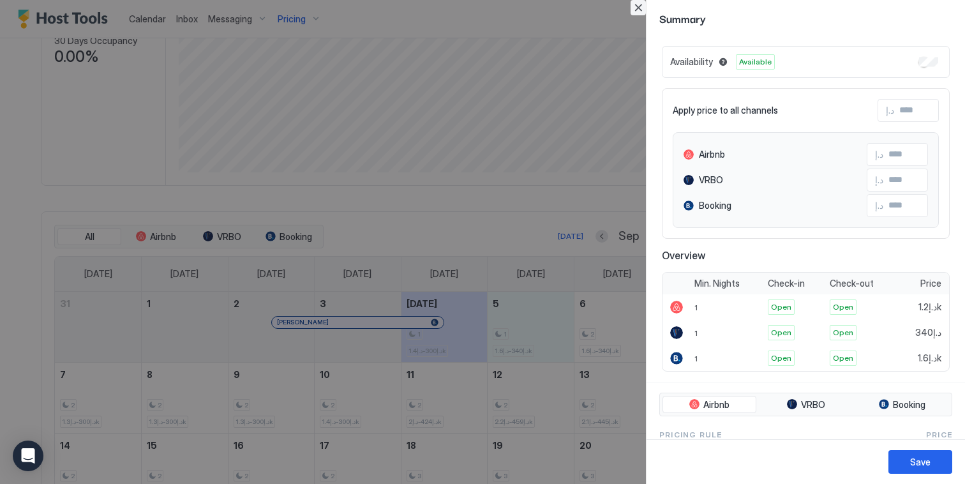
click at [639, 9] on button "Close" at bounding box center [638, 7] width 15 height 15
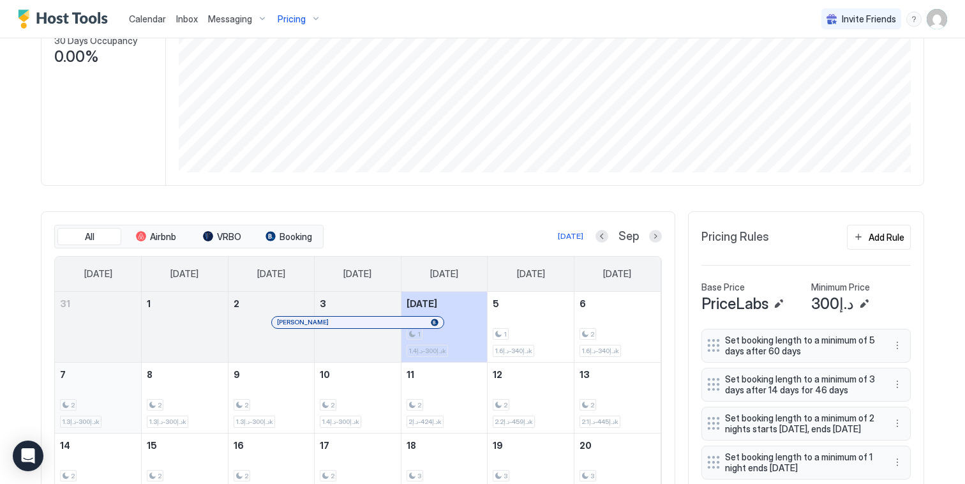
click at [117, 393] on div "2 د.إ300-د.إ1.3k" at bounding box center [98, 398] width 76 height 60
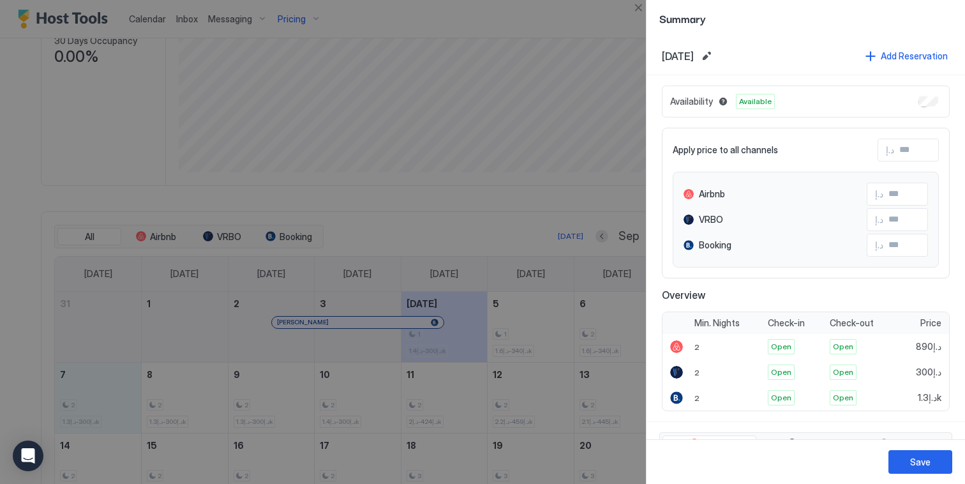
click at [181, 400] on div at bounding box center [482, 242] width 965 height 484
click at [638, 6] on button "Close" at bounding box center [638, 7] width 15 height 15
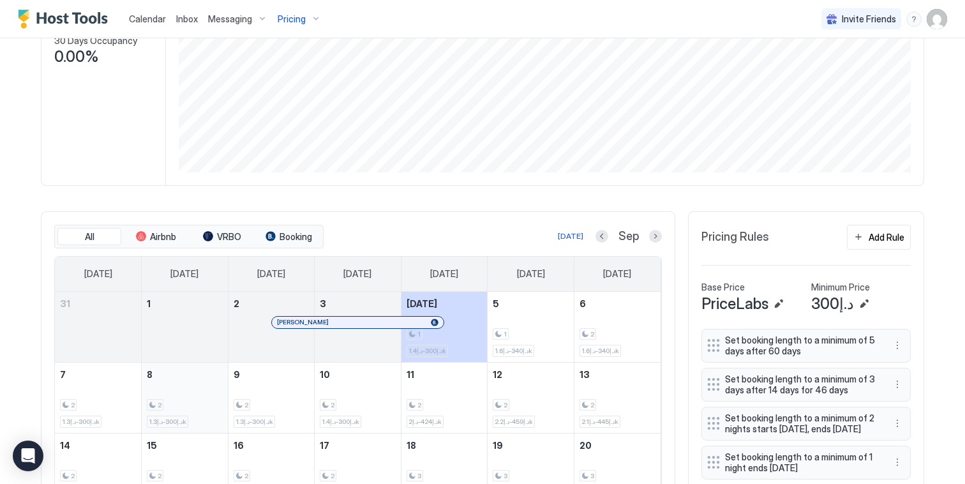
click at [200, 409] on div "2" at bounding box center [185, 405] width 76 height 12
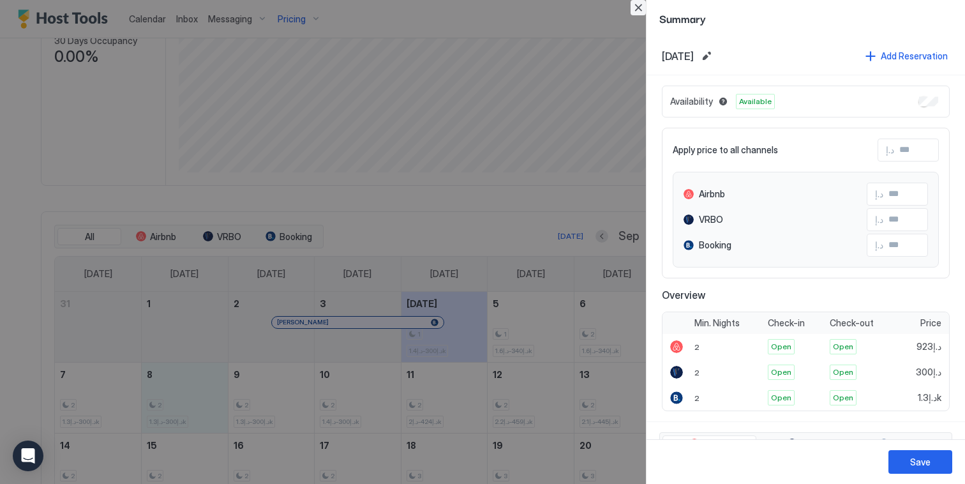
click at [642, 9] on button "Close" at bounding box center [638, 7] width 15 height 15
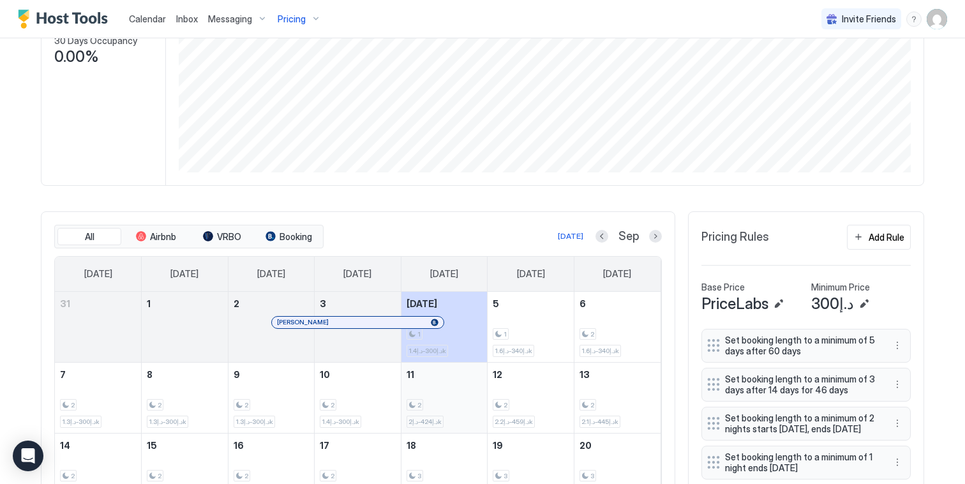
click at [418, 391] on div "2 د.إ424-د.إ2k" at bounding box center [445, 398] width 76 height 60
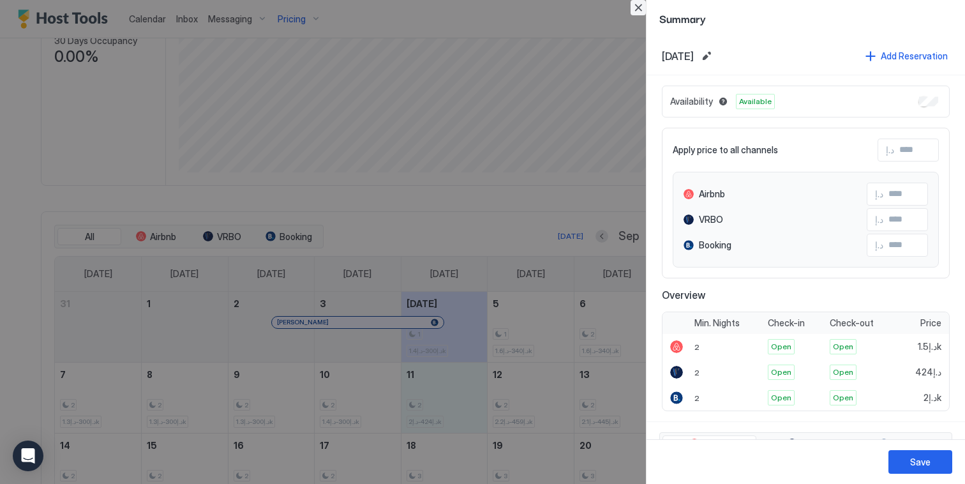
click at [636, 4] on button "Close" at bounding box center [638, 7] width 15 height 15
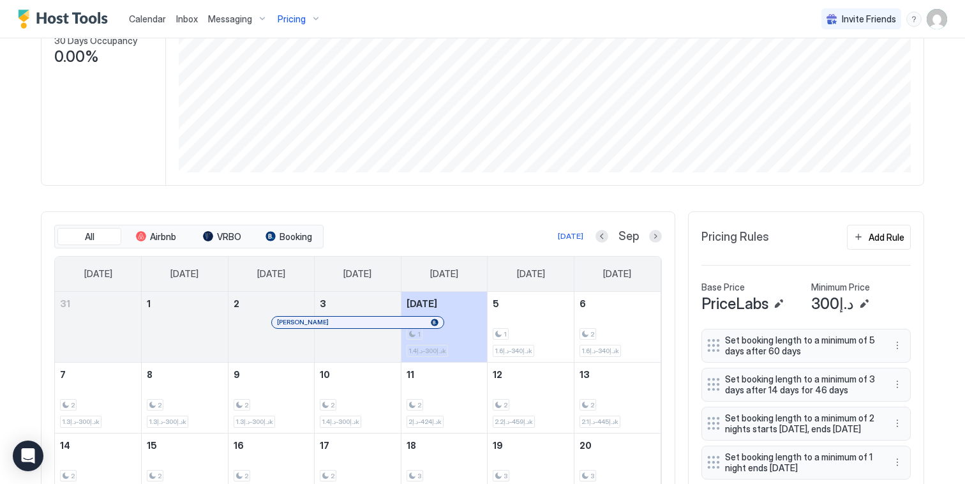
scroll to position [0, 0]
